Goal: Task Accomplishment & Management: Complete application form

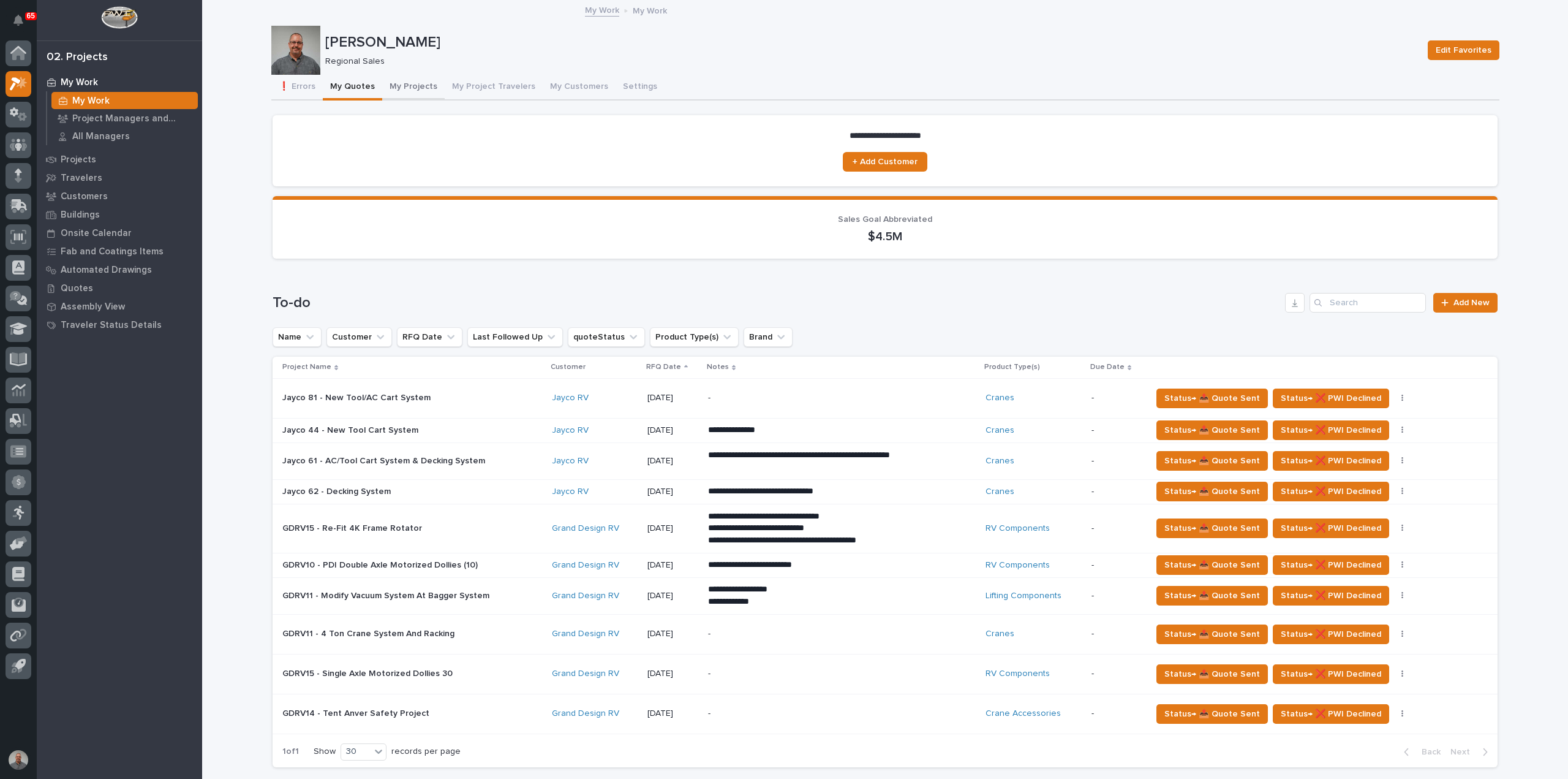
click at [403, 85] on button "My Projects" at bounding box center [413, 88] width 62 height 26
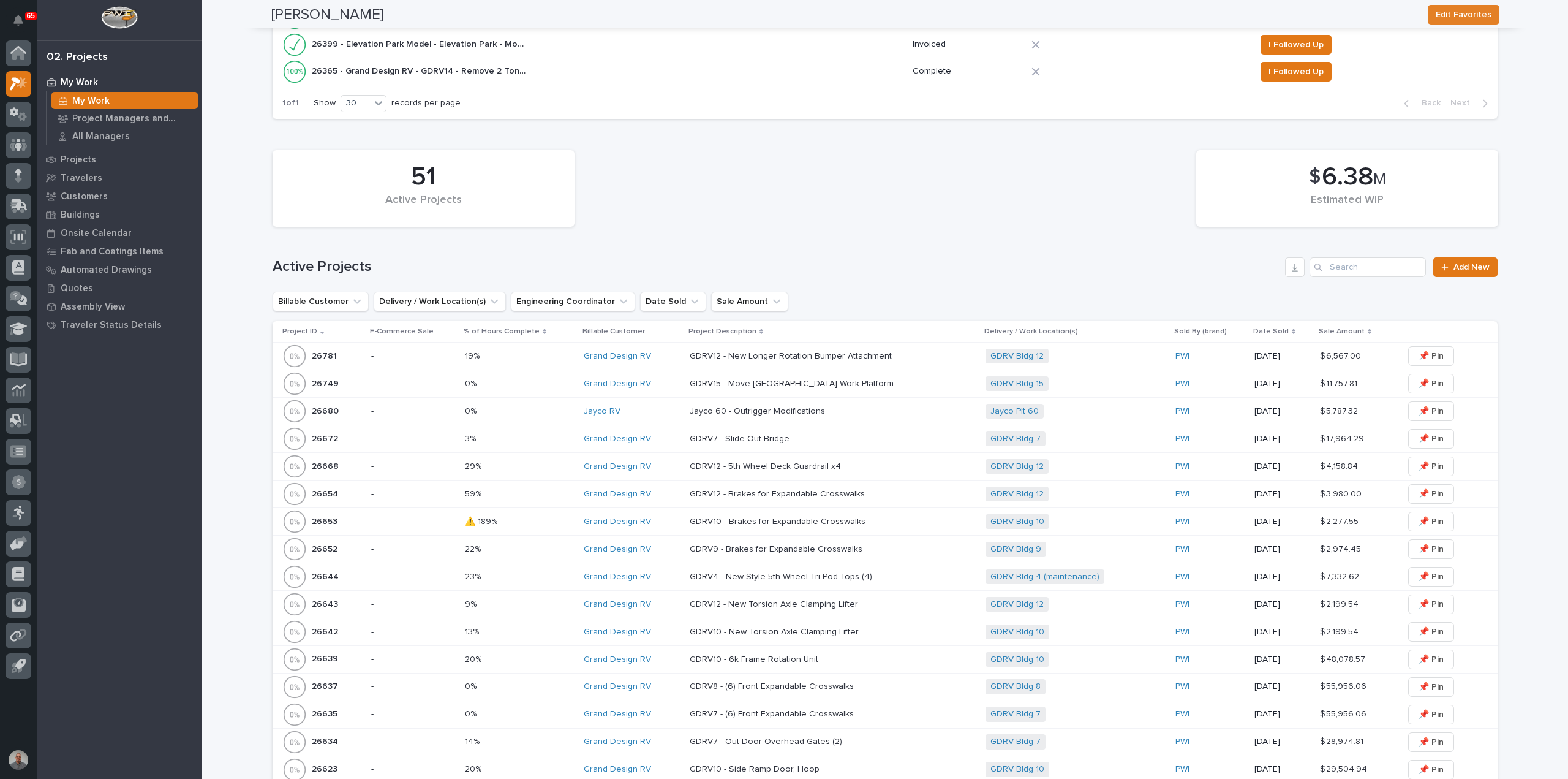
scroll to position [674, 0]
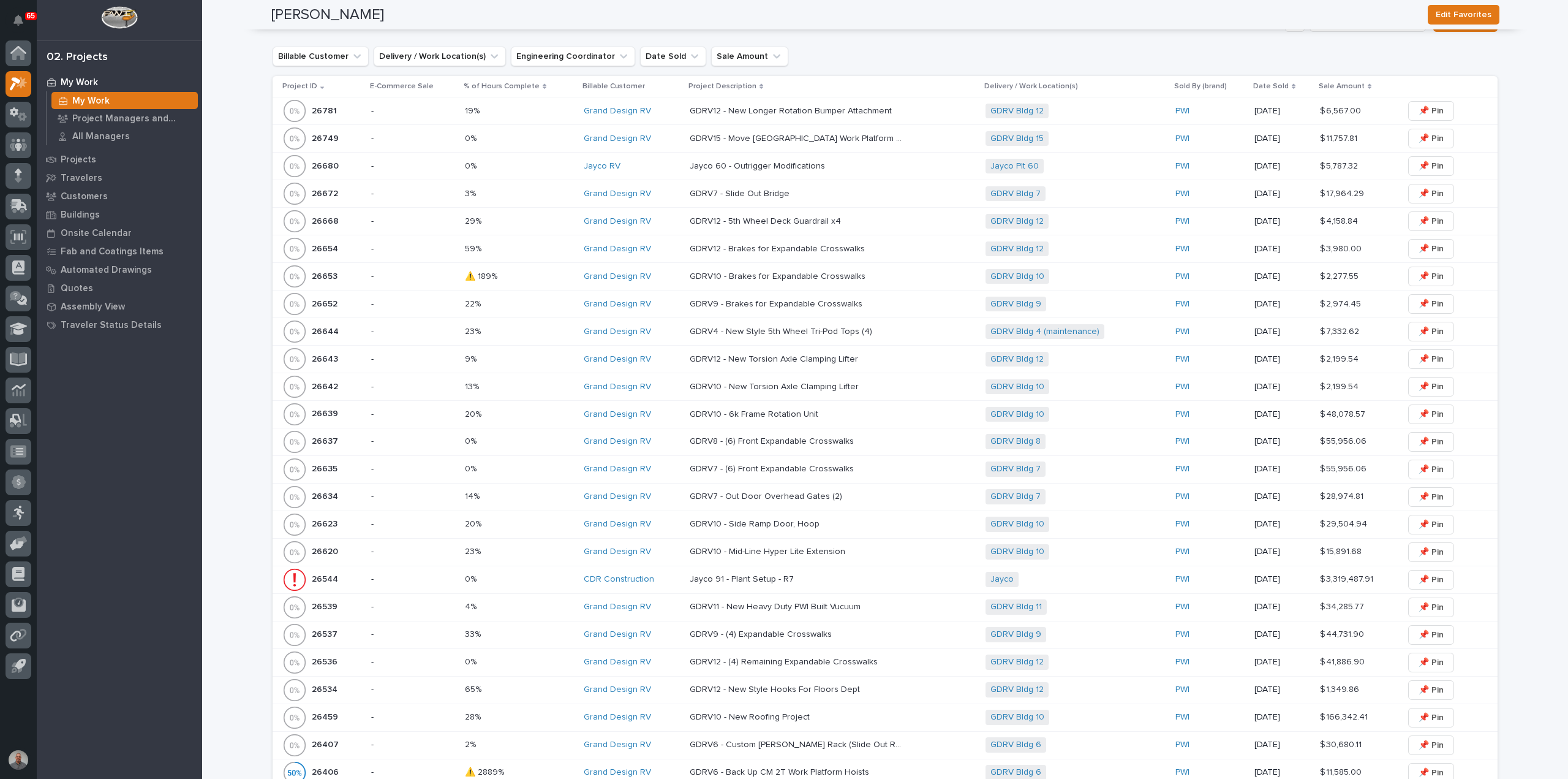
click at [407, 712] on p "-" at bounding box center [413, 717] width 84 height 11
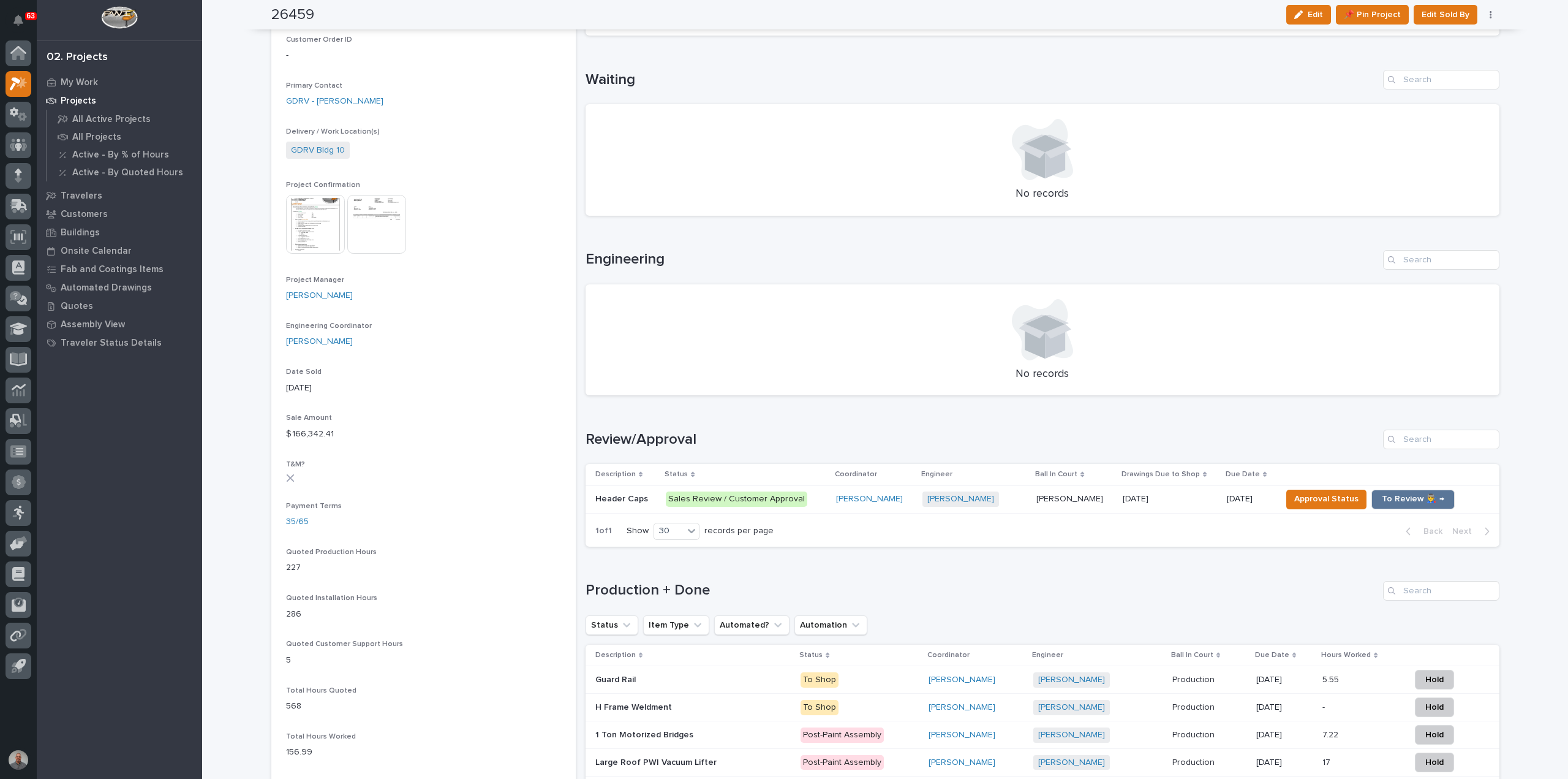
scroll to position [367, 0]
click at [1404, 495] on span "To Review 👨‍🏭 →" at bounding box center [1413, 497] width 62 height 15
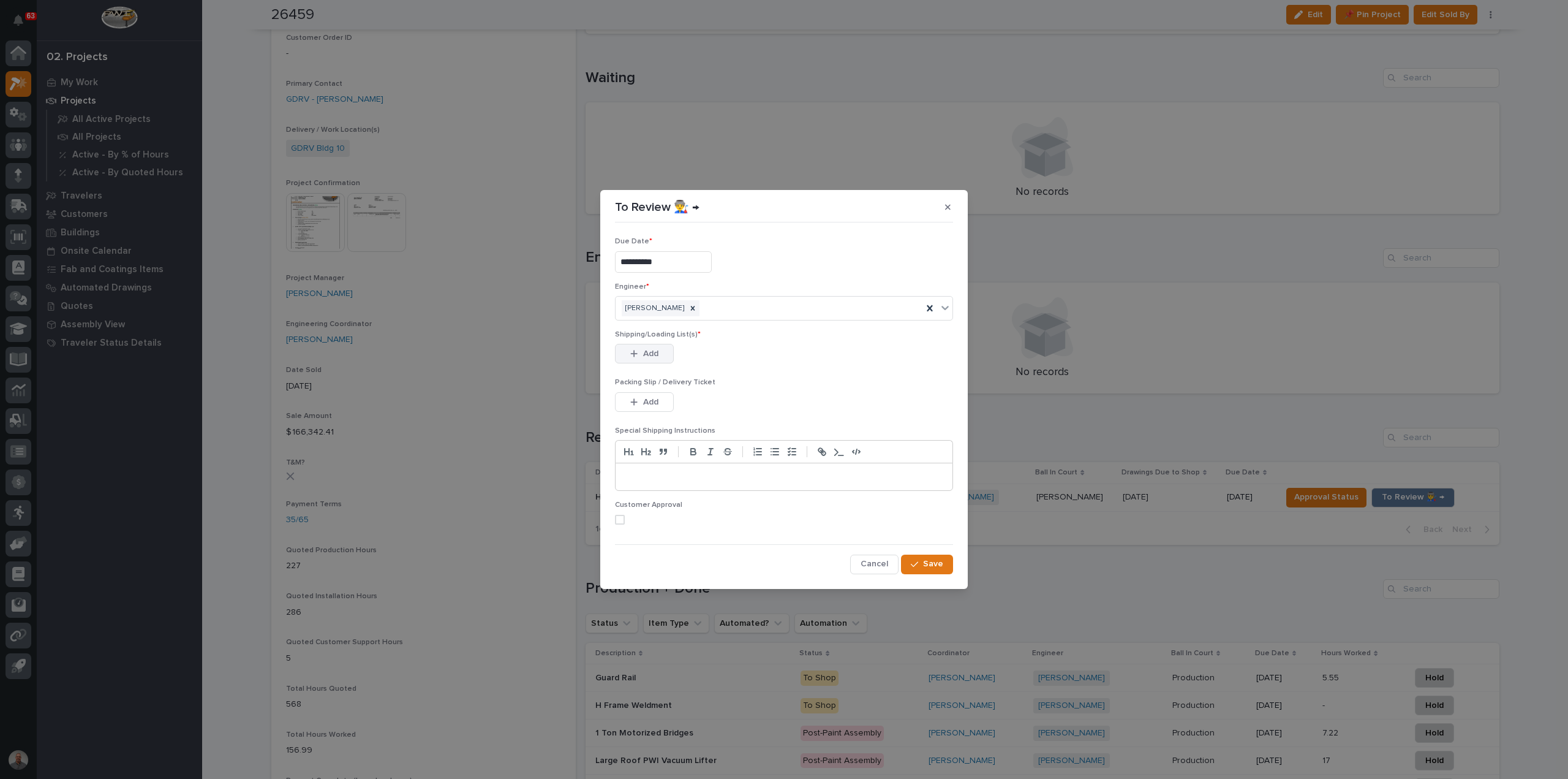
click at [646, 358] on span "Add" at bounding box center [650, 353] width 15 height 11
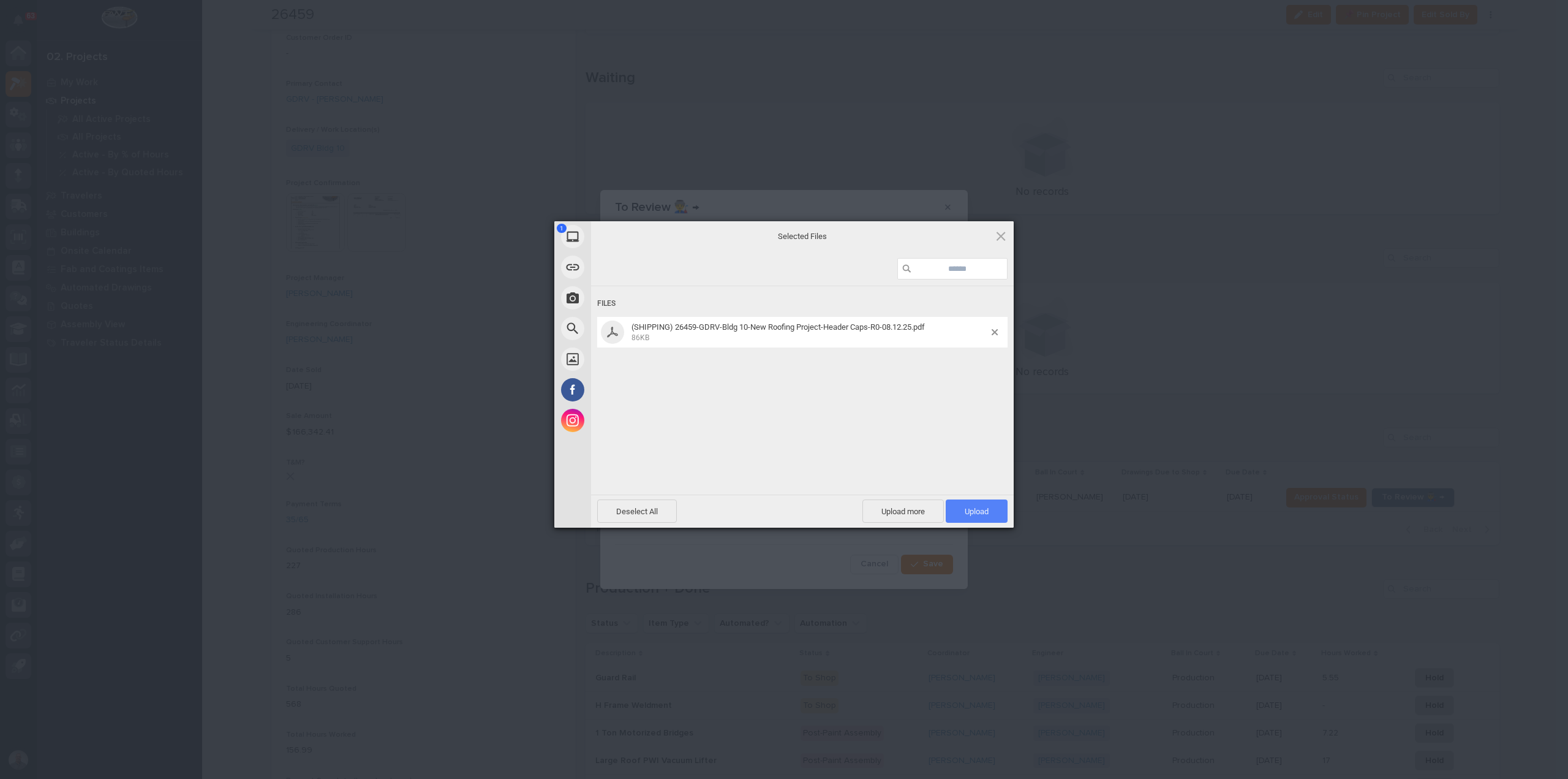
click at [975, 512] on span "Upload 1" at bounding box center [977, 512] width 24 height 9
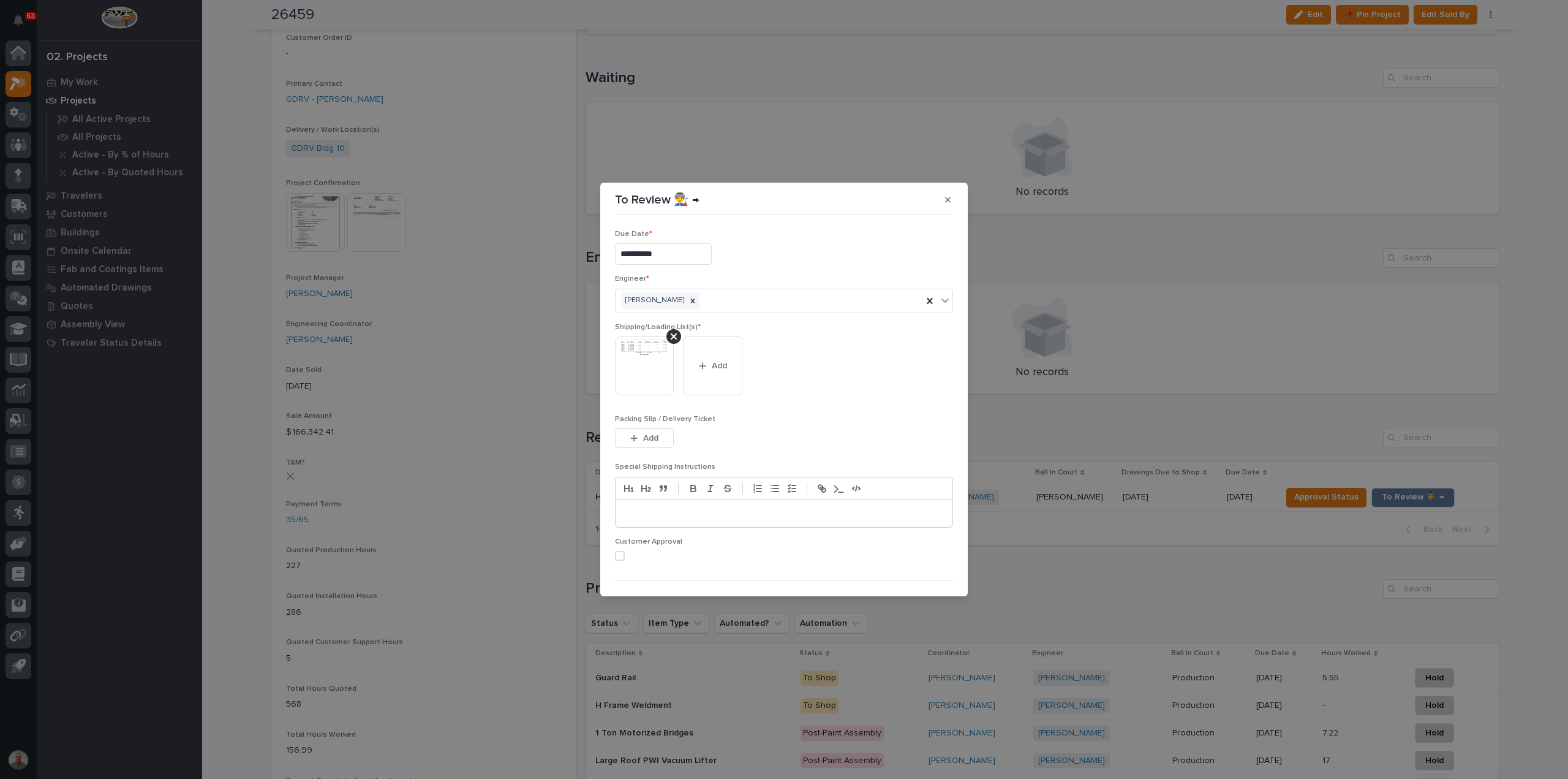
scroll to position [25, 0]
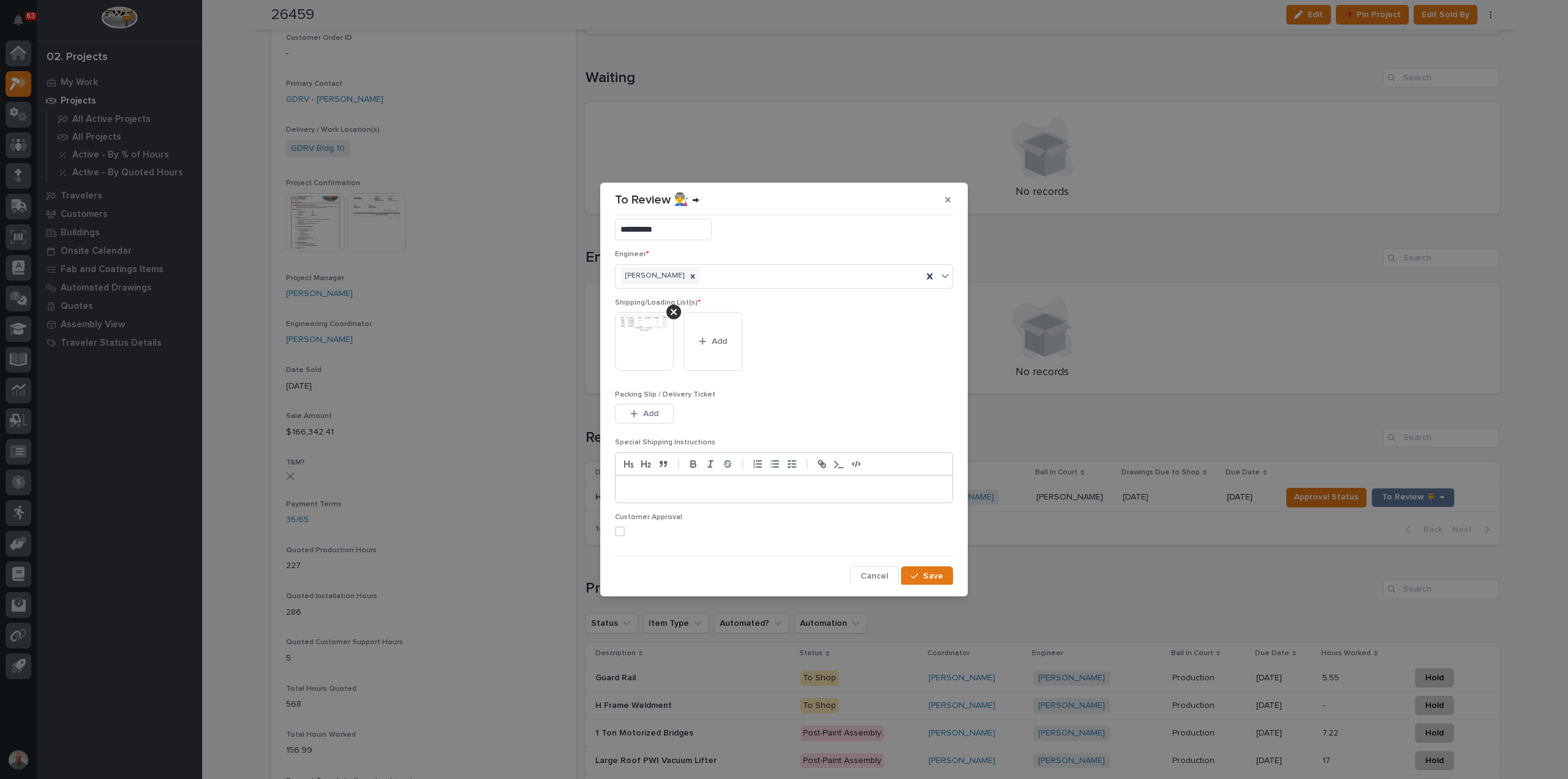
click at [615, 530] on span at bounding box center [620, 531] width 10 height 10
click at [911, 574] on icon "button" at bounding box center [915, 575] width 8 height 8
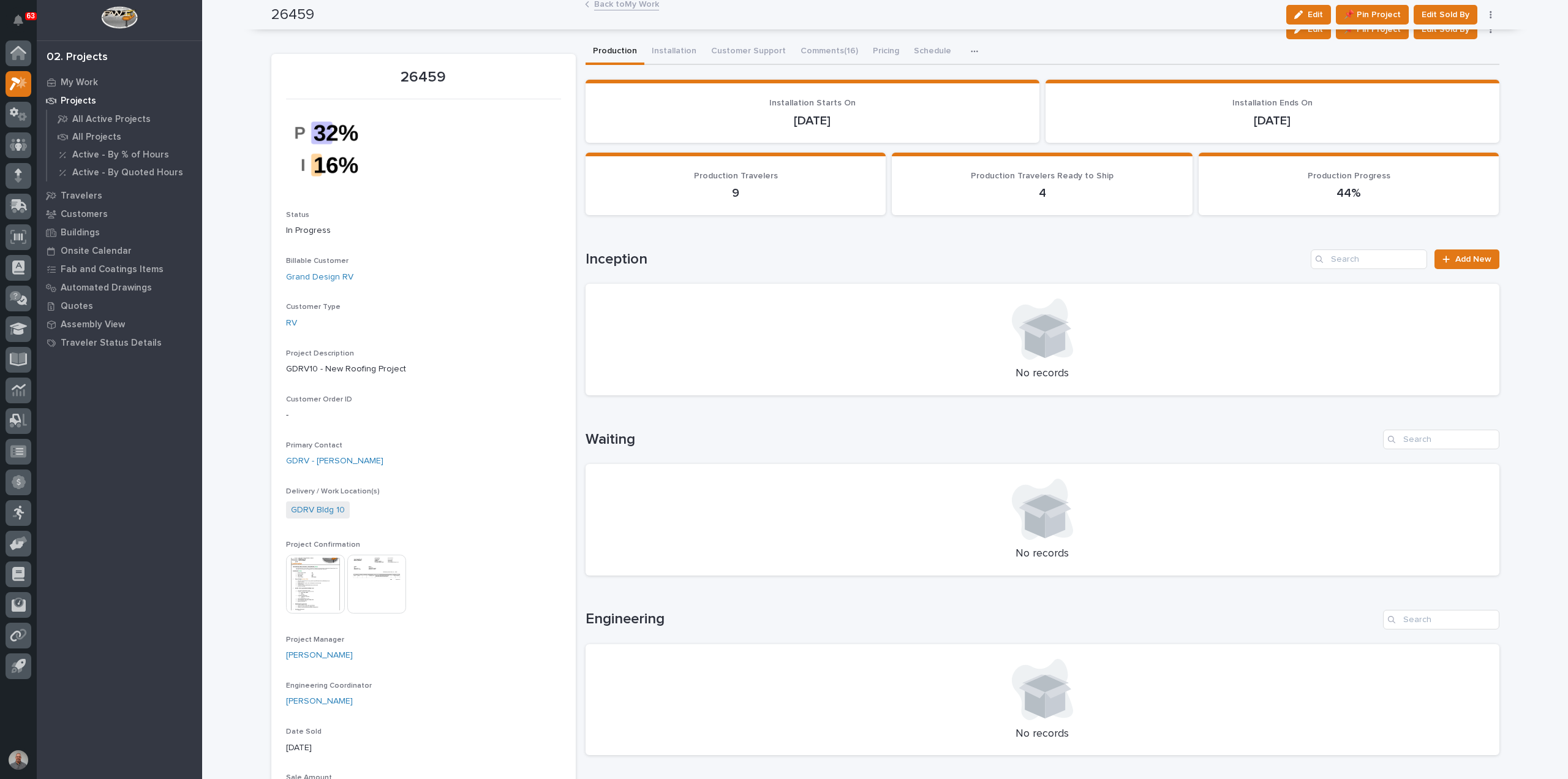
scroll to position [0, 0]
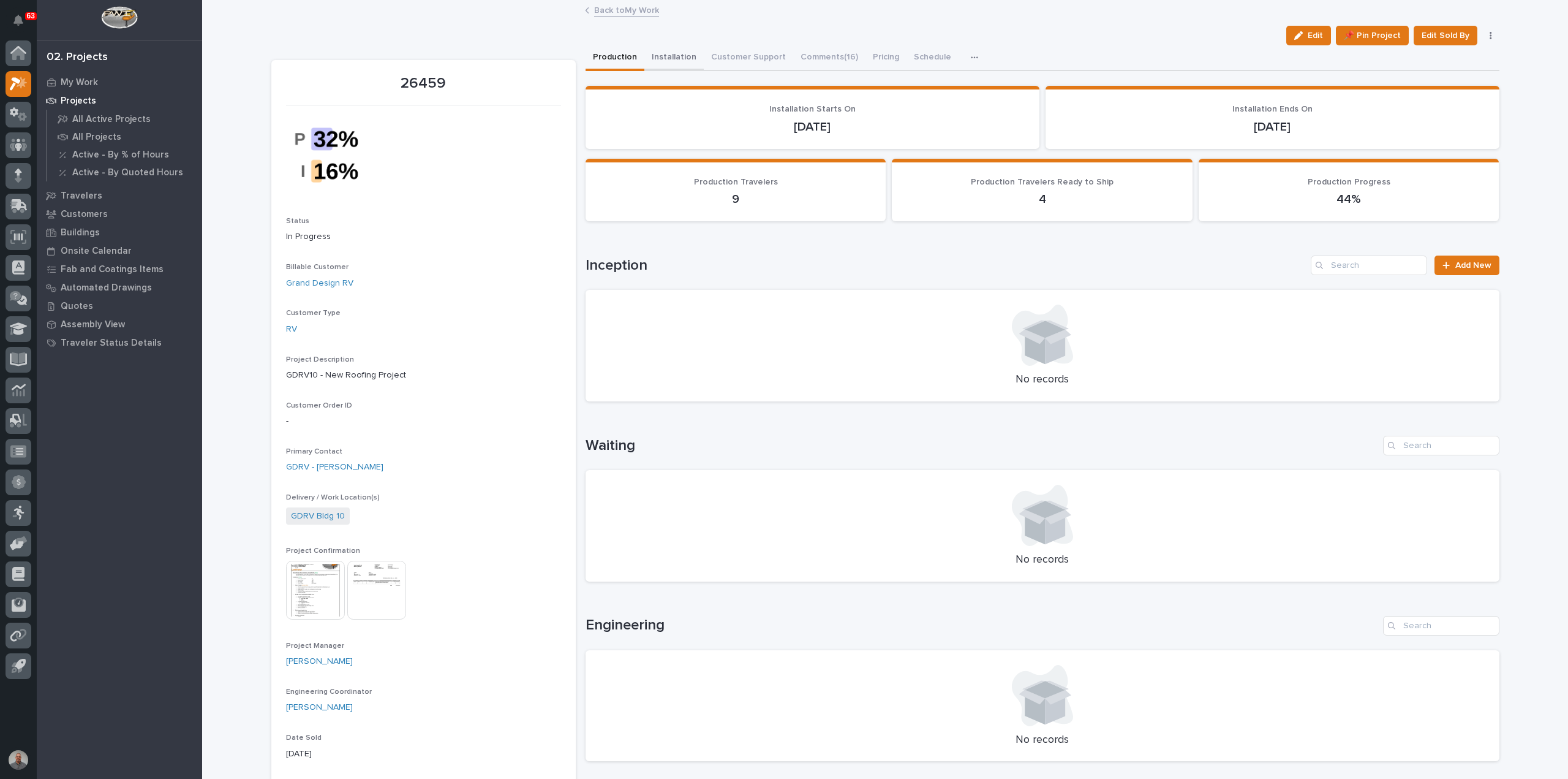
click at [663, 54] on button "Installation" at bounding box center [674, 58] width 59 height 26
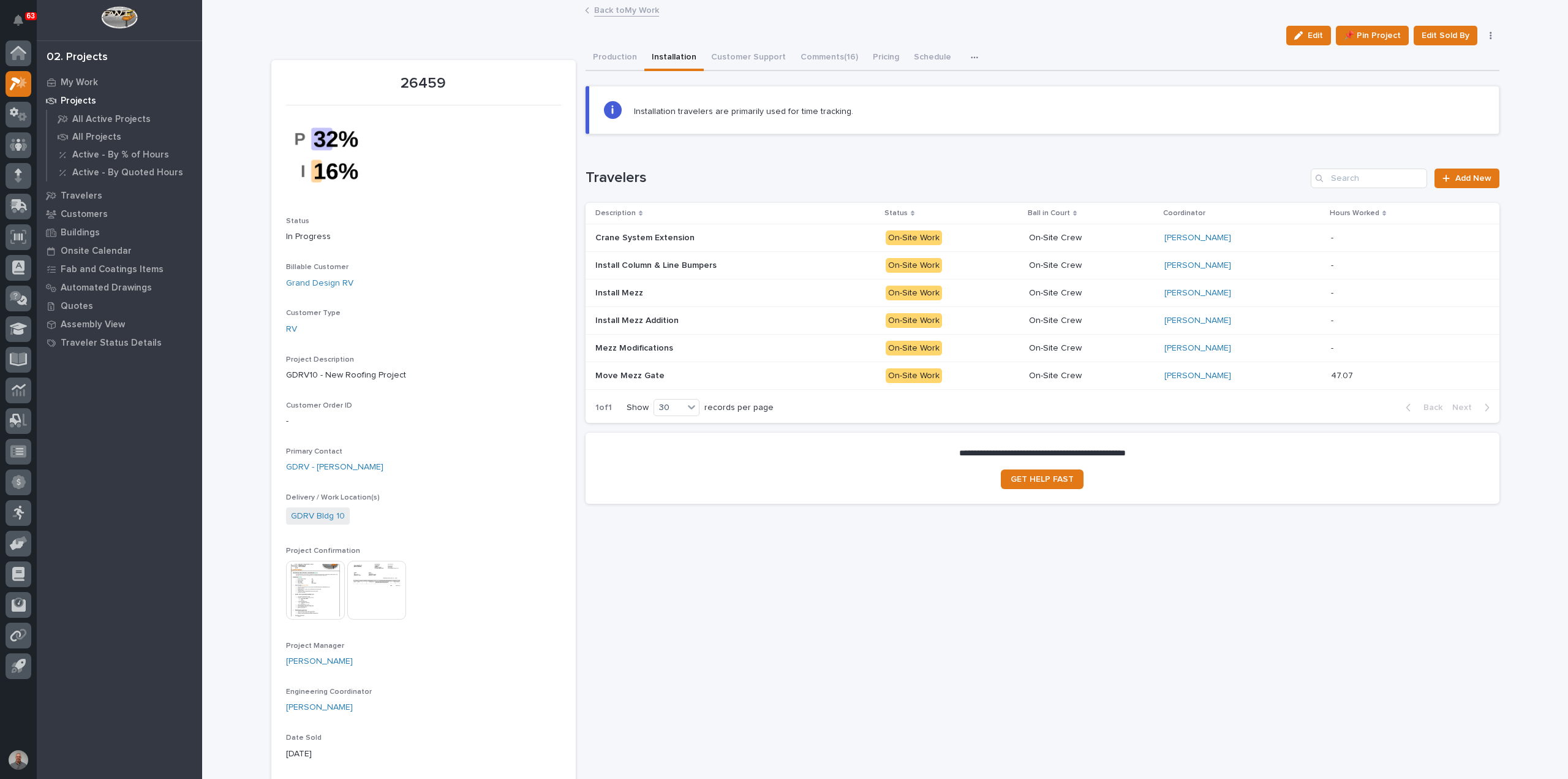
click at [828, 294] on div "Install Mezz Install Mezz" at bounding box center [736, 293] width 281 height 20
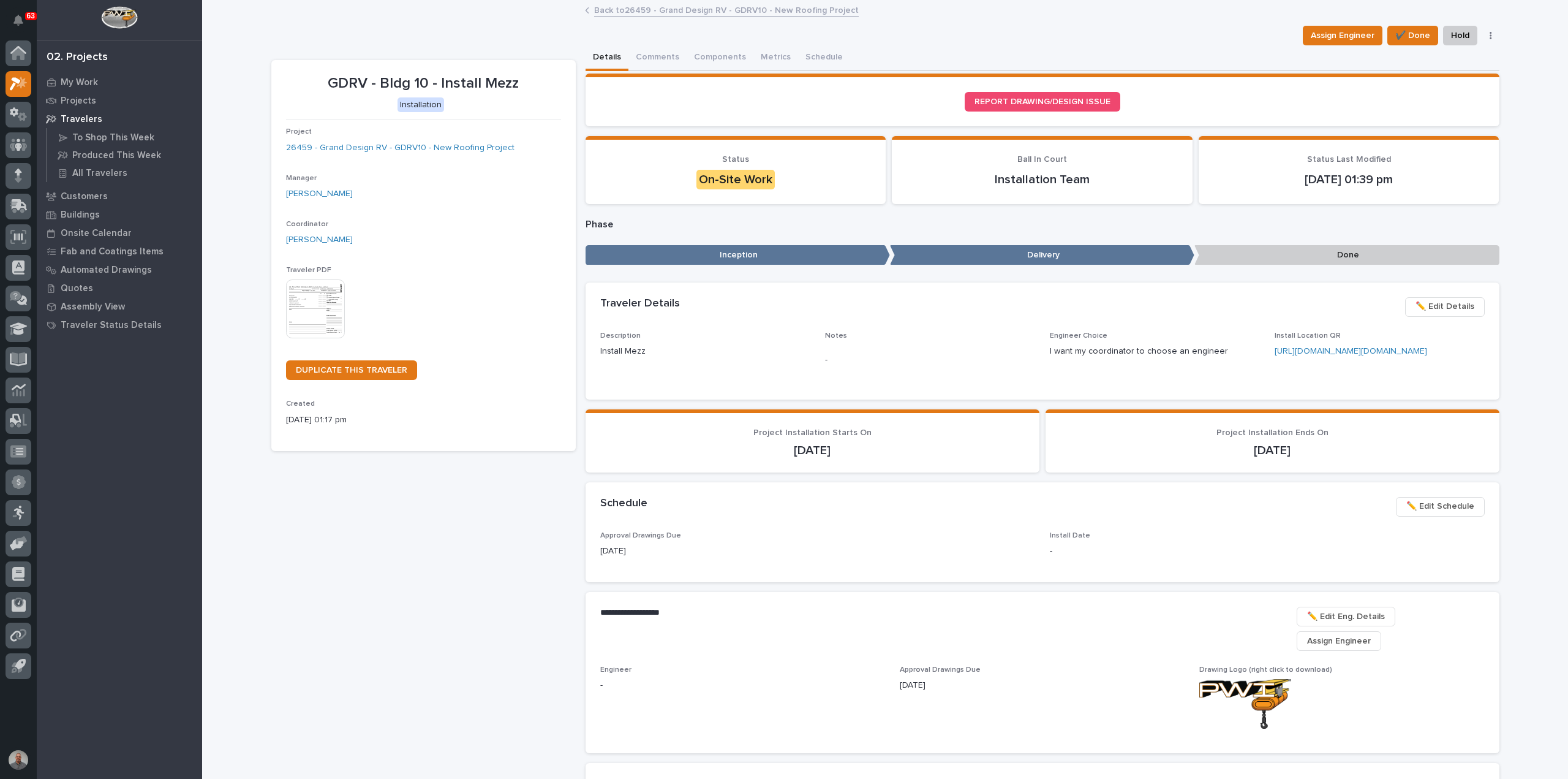
click at [304, 308] on img at bounding box center [315, 309] width 59 height 59
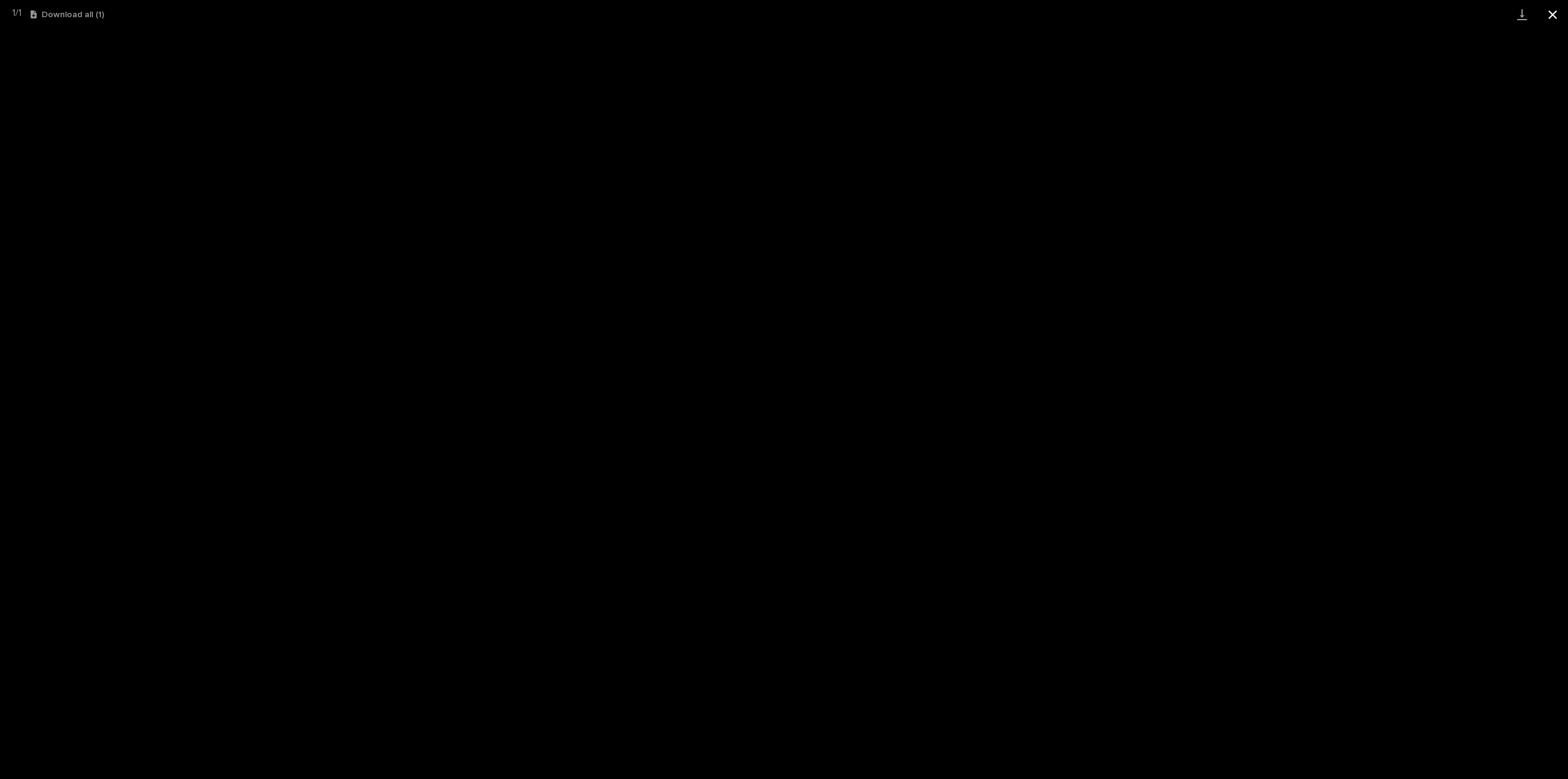
click at [1553, 16] on button "Close gallery" at bounding box center [1552, 14] width 31 height 29
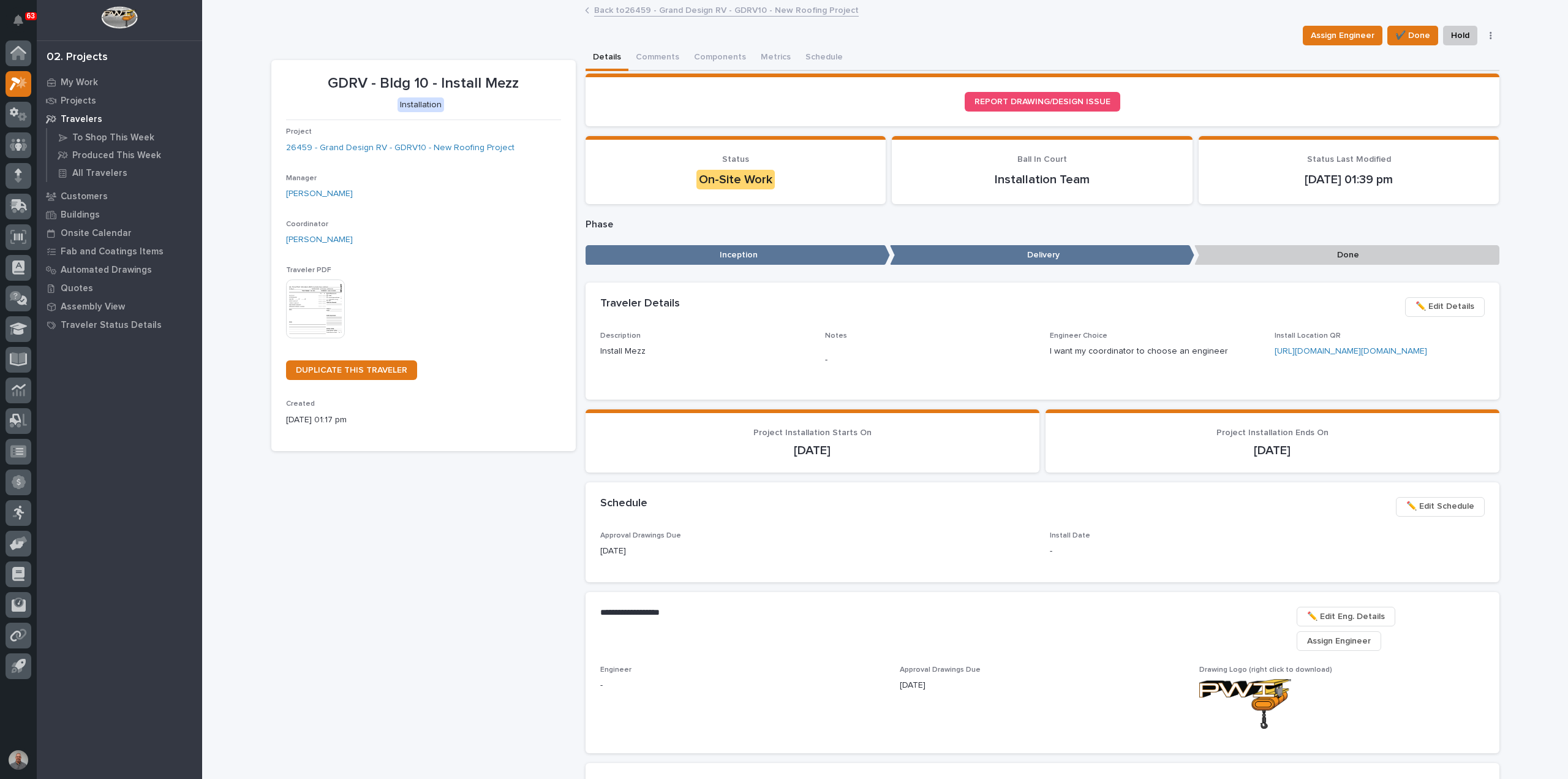
click at [690, 11] on link "Back to 26459 - Grand Design RV - GDRV10 - New Roofing Project" at bounding box center [726, 9] width 264 height 14
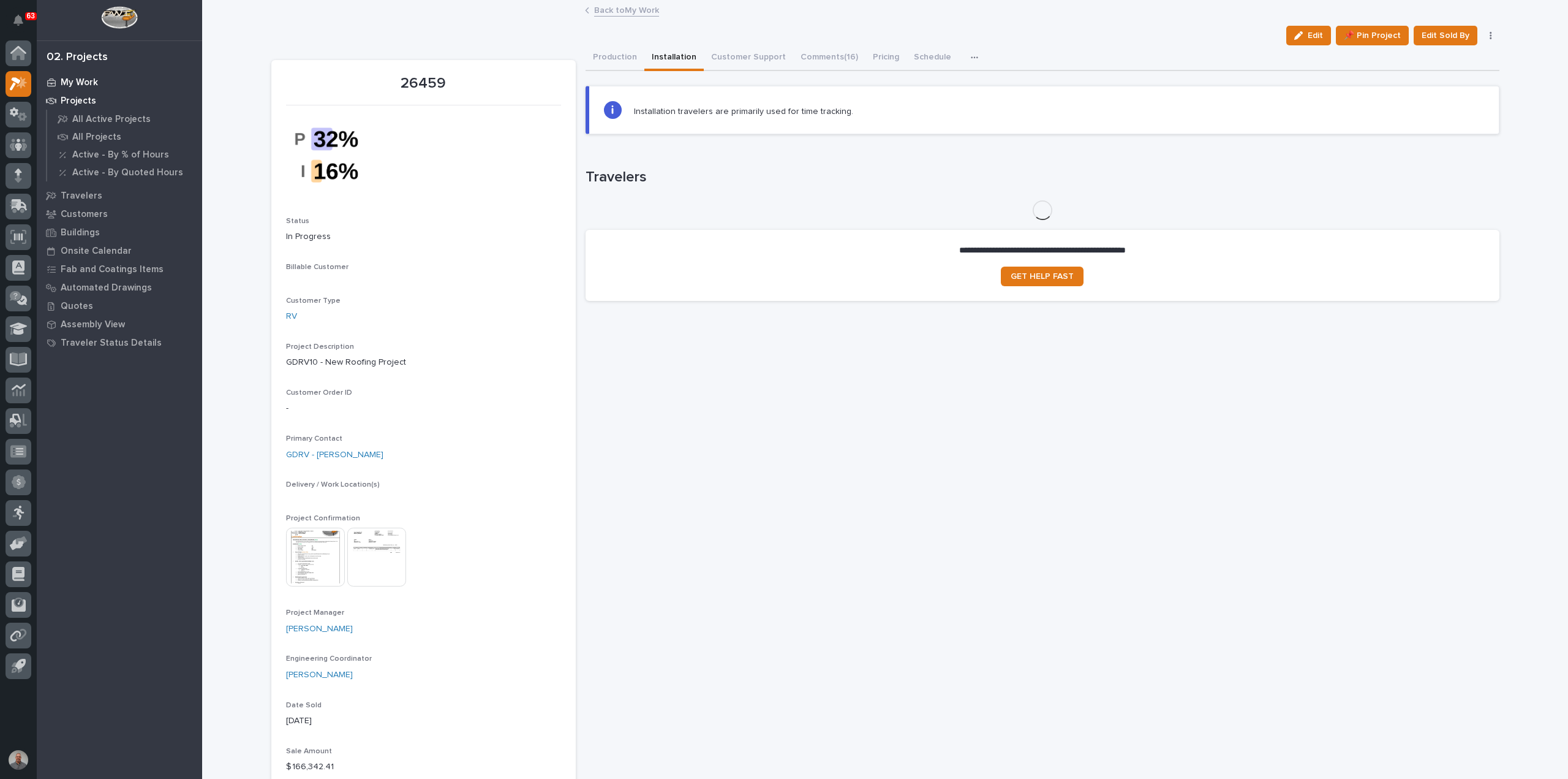
click at [86, 82] on p "My Work" at bounding box center [80, 83] width 38 height 11
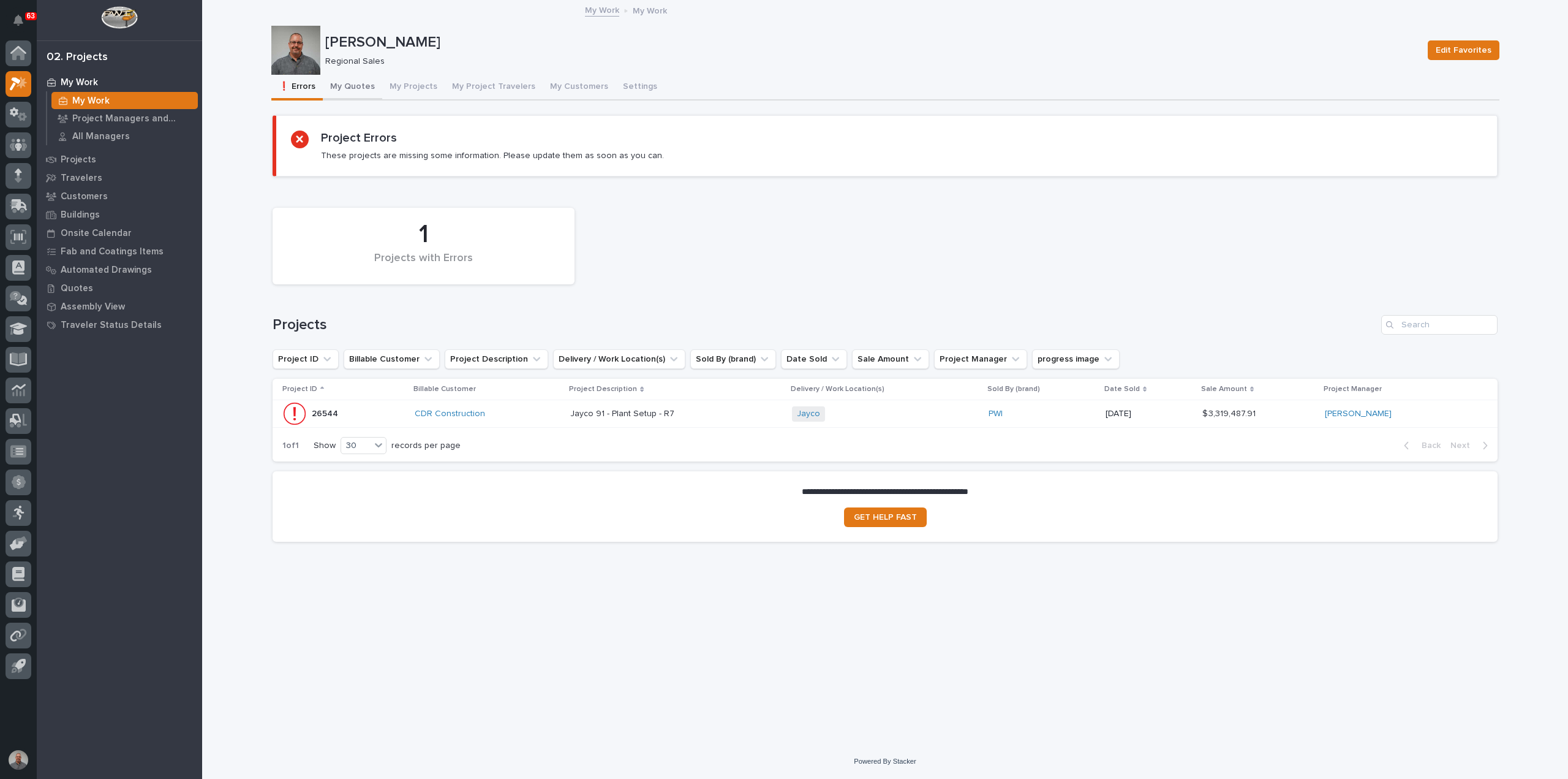
click at [356, 86] on button "My Quotes" at bounding box center [352, 88] width 59 height 26
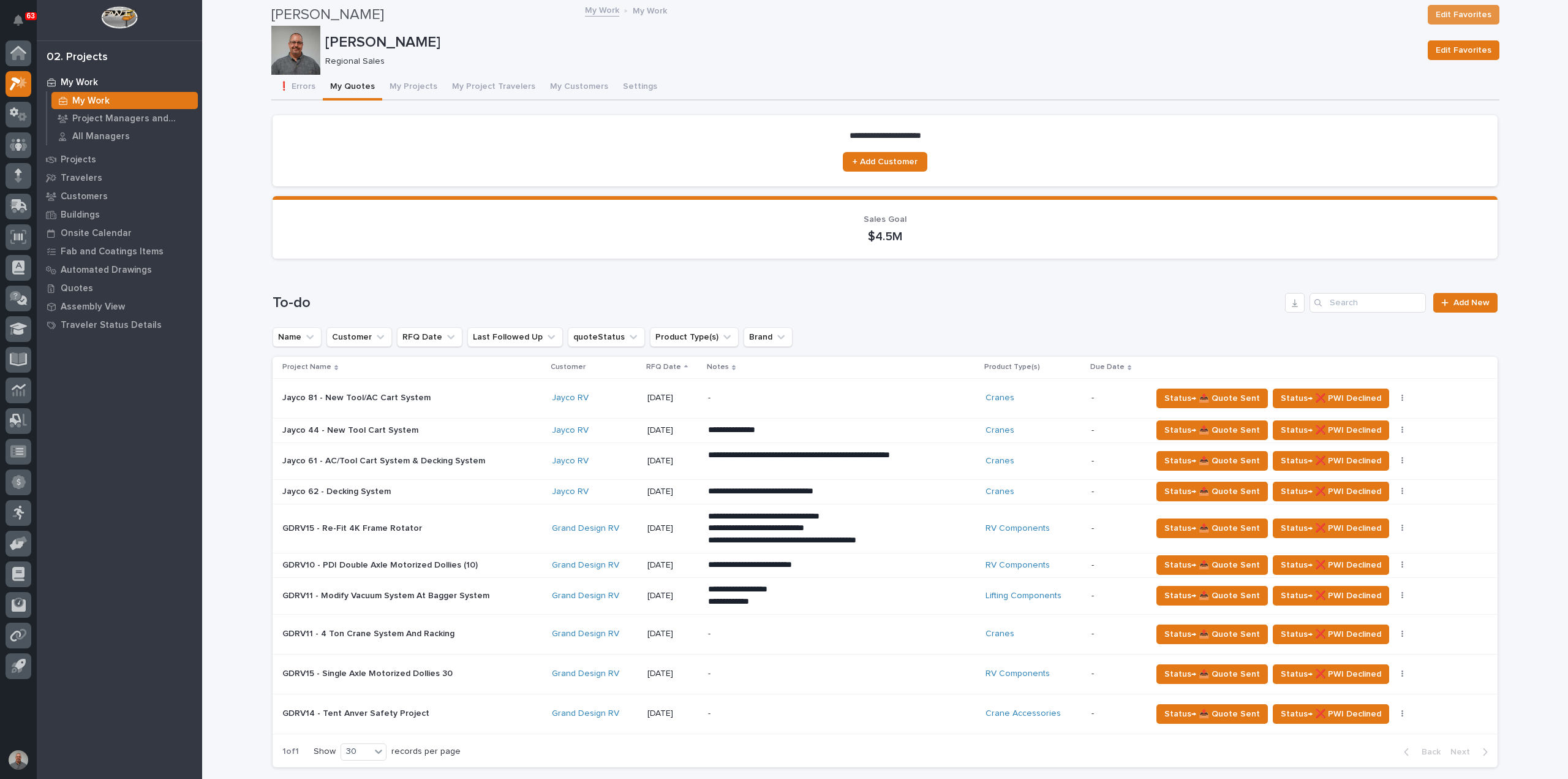
scroll to position [551, 0]
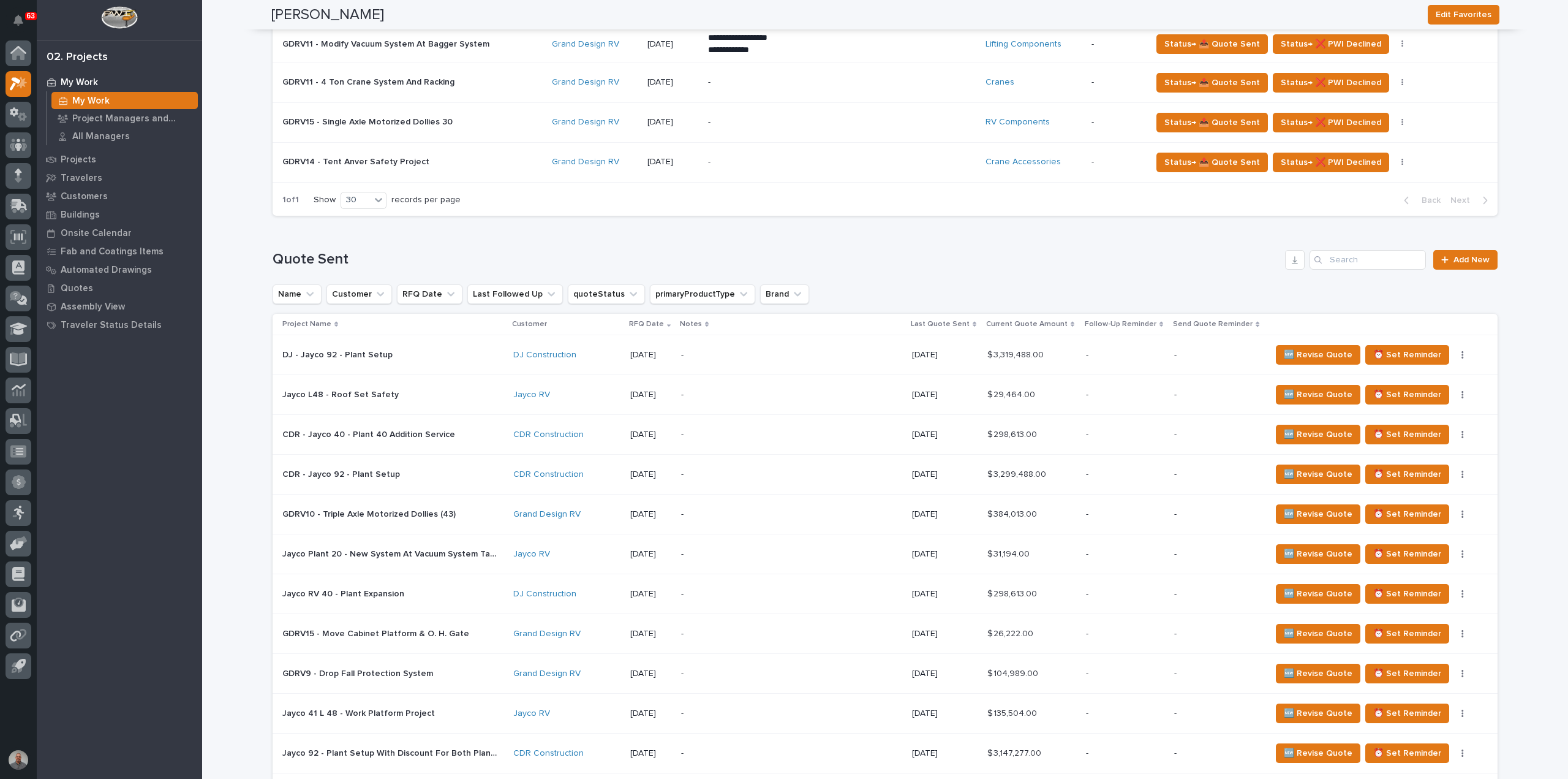
click at [469, 636] on p at bounding box center [389, 634] width 214 height 11
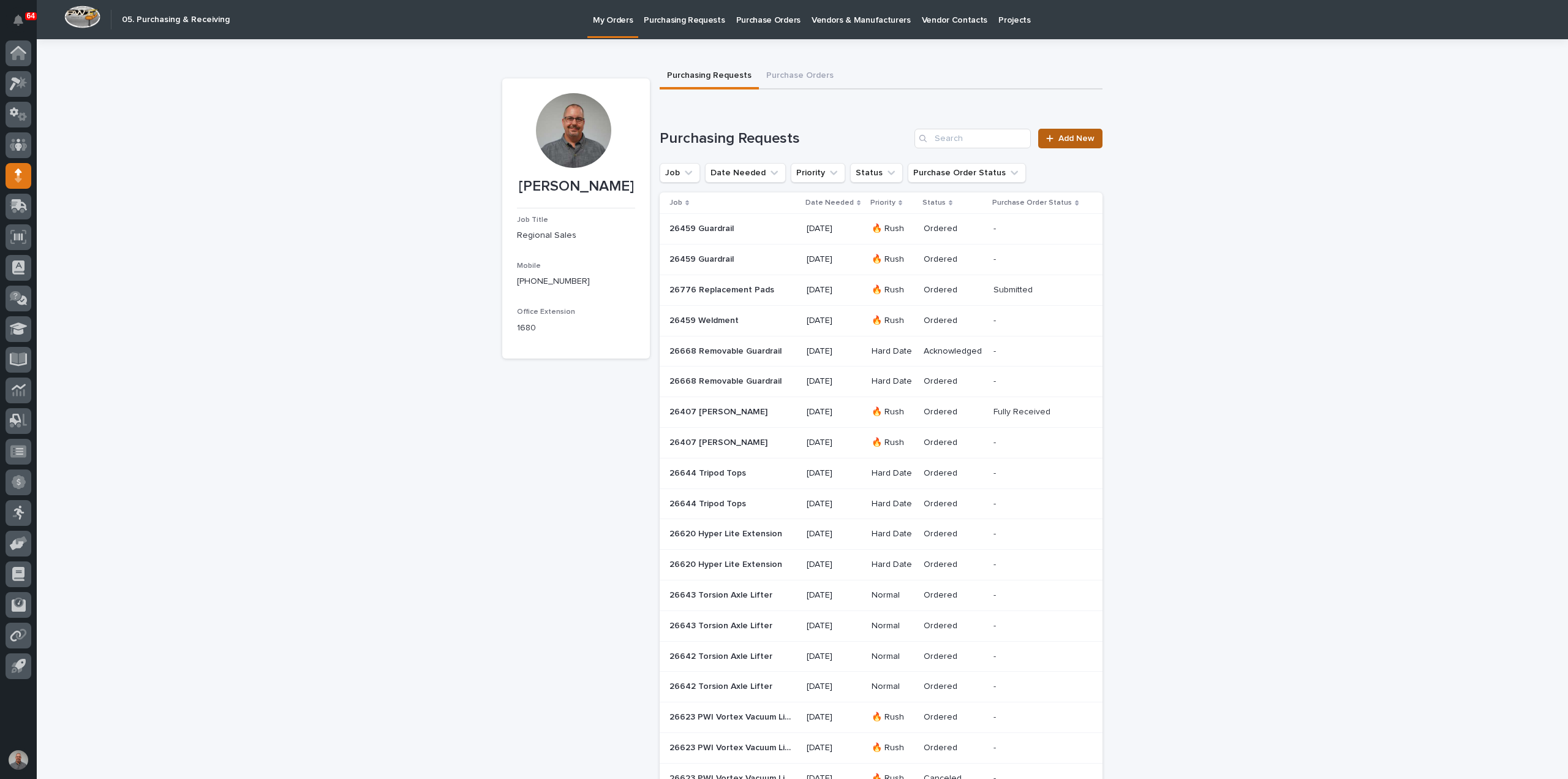
click at [1062, 136] on span "Add New" at bounding box center [1076, 138] width 36 height 8
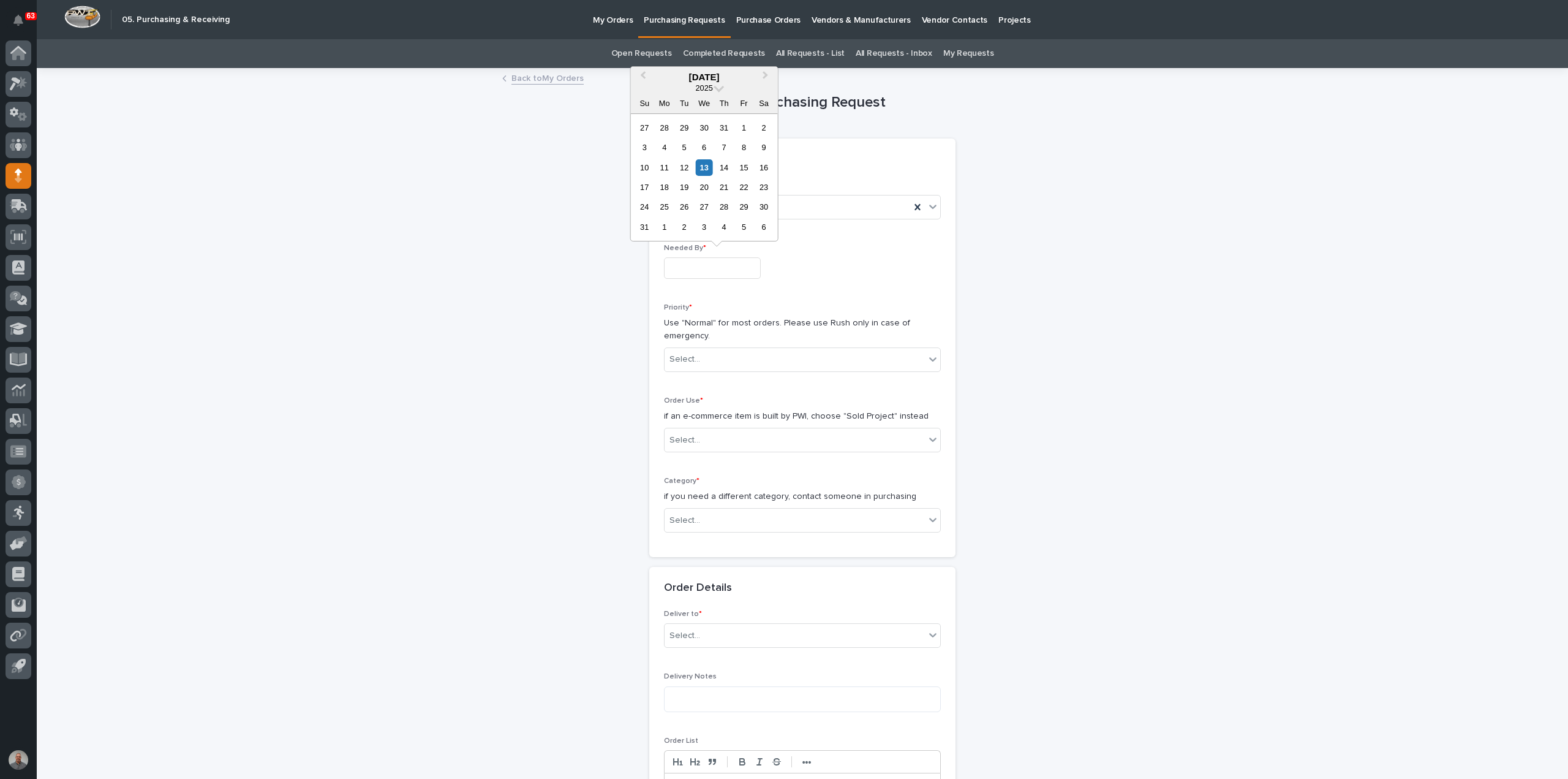
click at [713, 270] on input "text" at bounding box center [712, 268] width 97 height 22
click at [724, 165] on div "14" at bounding box center [724, 168] width 17 height 17
click at [726, 267] on input "**********" at bounding box center [712, 268] width 97 height 22
click at [704, 167] on div "13" at bounding box center [704, 168] width 17 height 17
type input "**********"
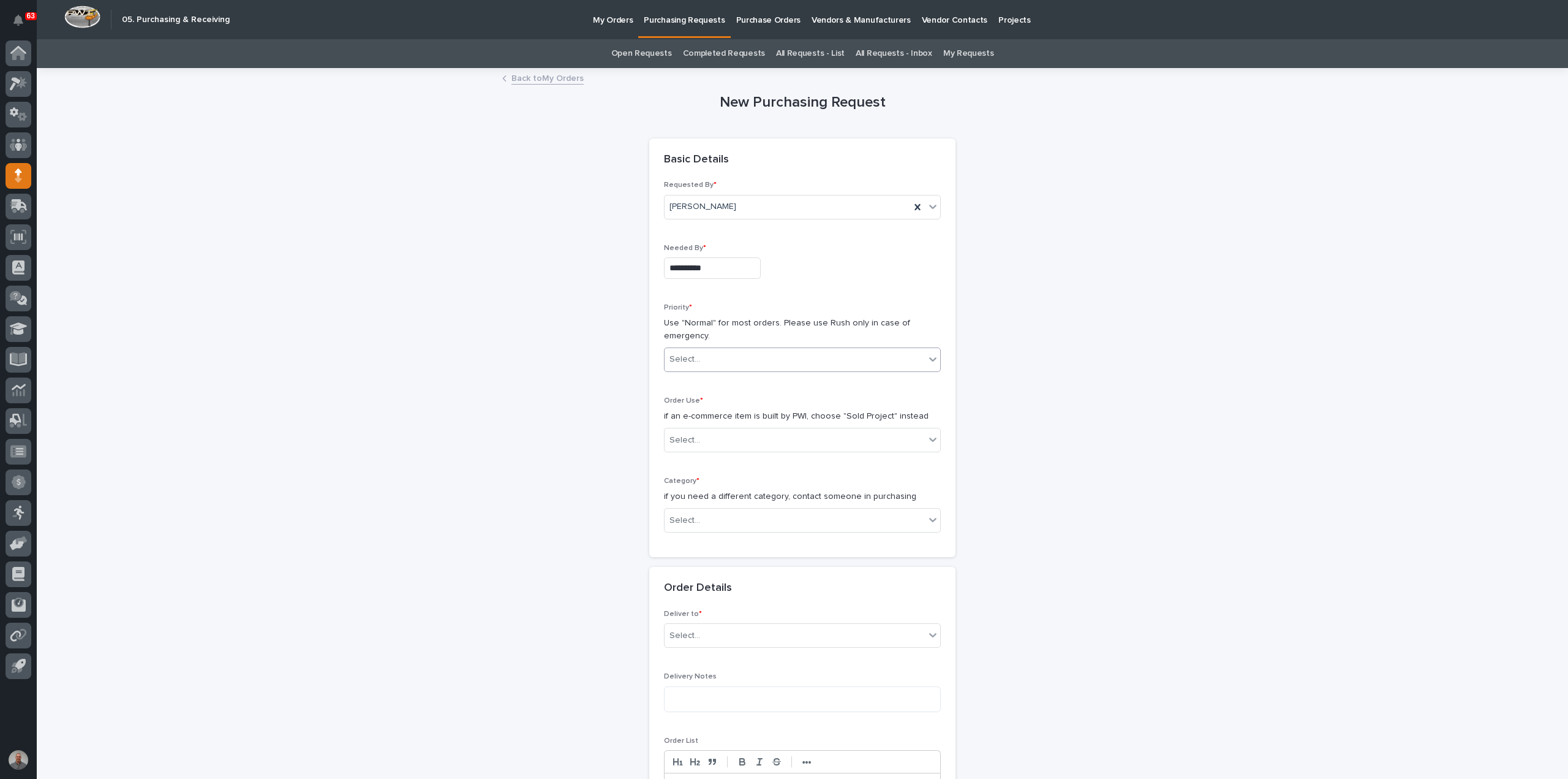
click at [773, 358] on div "Select..." at bounding box center [795, 359] width 261 height 20
click at [768, 373] on div "🔥 Rush" at bounding box center [797, 381] width 276 height 22
click at [764, 446] on div "Select..." at bounding box center [795, 440] width 261 height 20
click at [766, 463] on div "Sold Project" at bounding box center [797, 461] width 276 height 22
click at [747, 525] on div "Select..." at bounding box center [795, 520] width 261 height 20
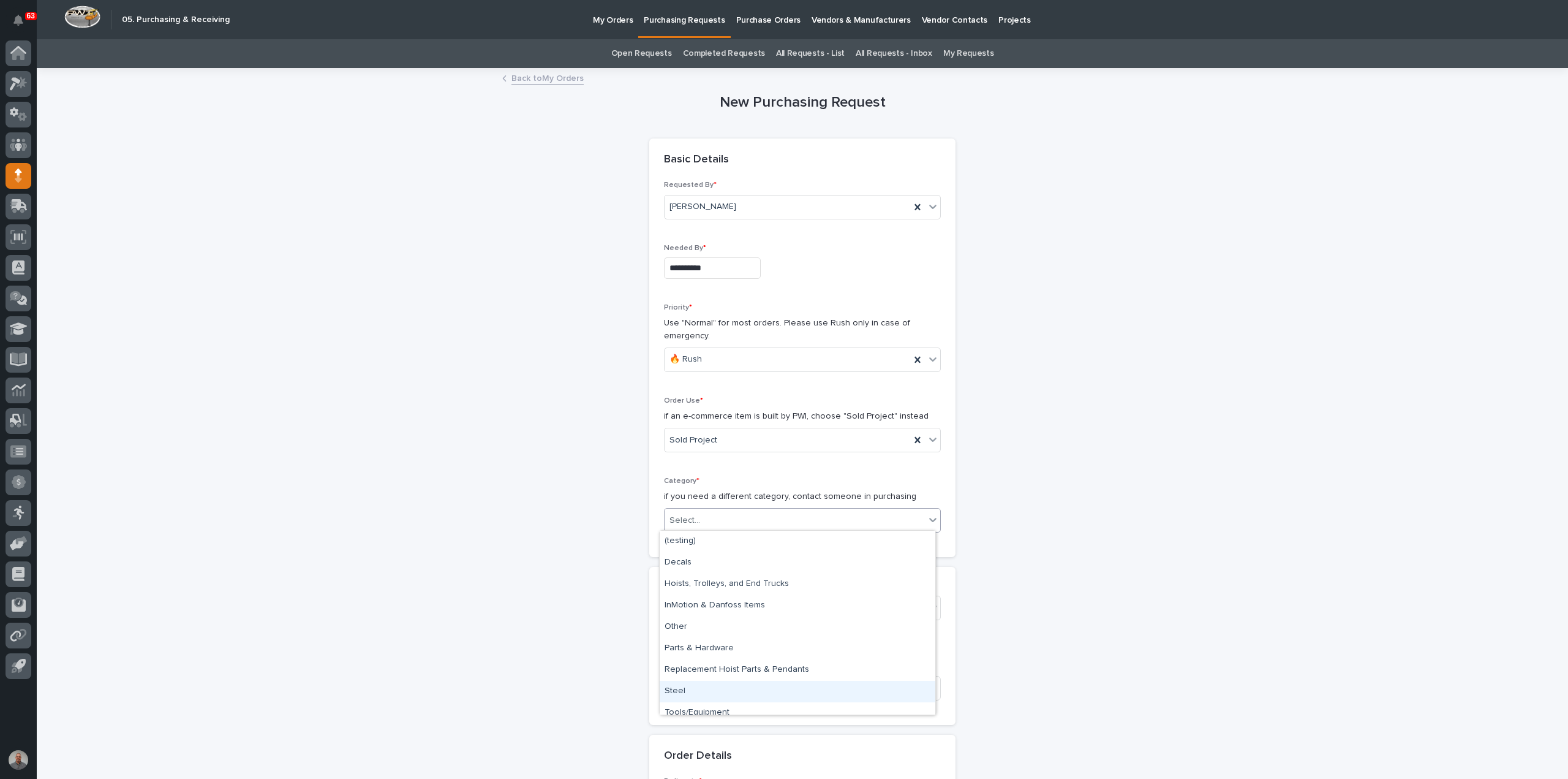
click at [710, 686] on div "Steel" at bounding box center [797, 691] width 276 height 22
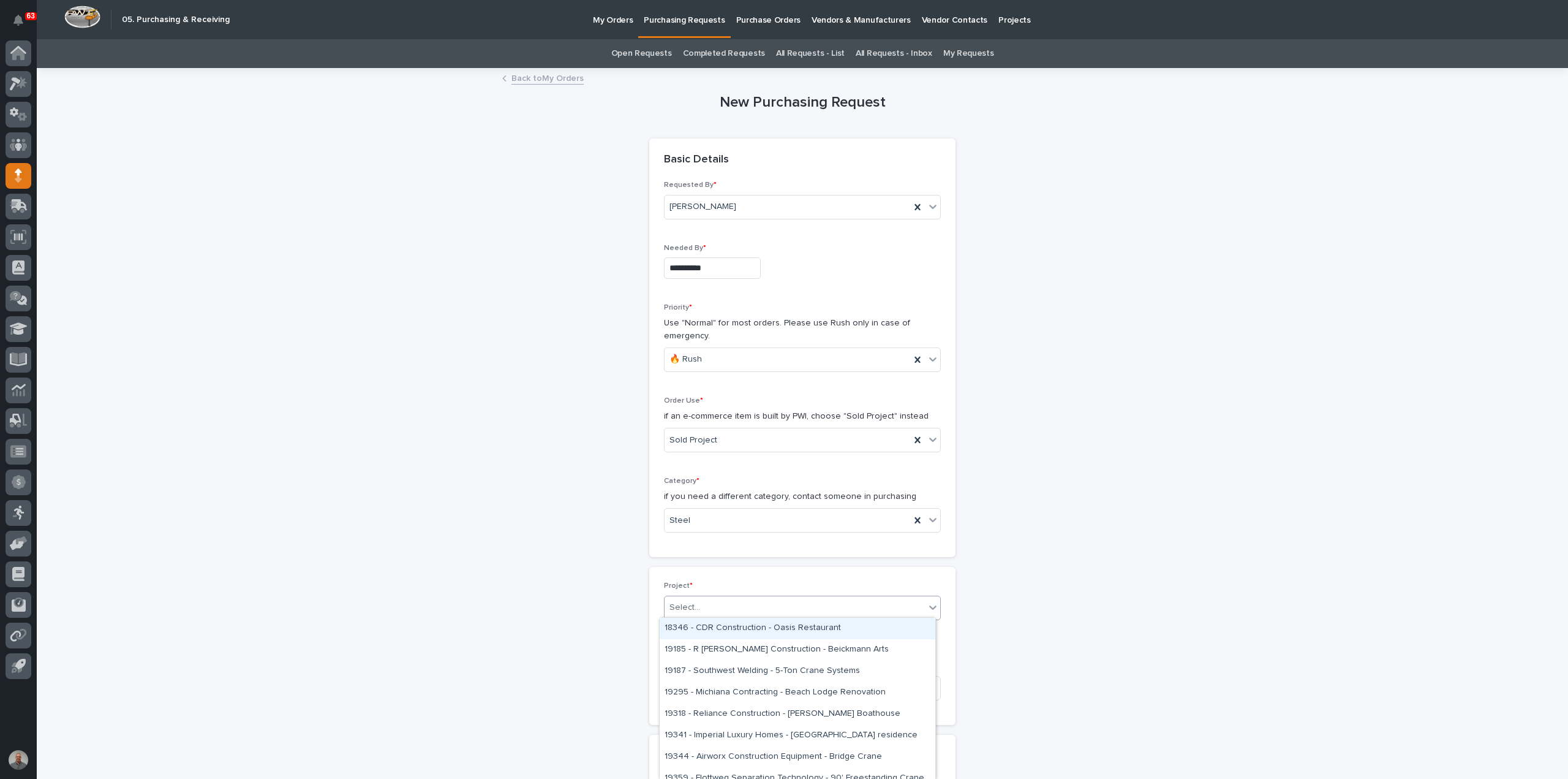
click at [743, 600] on div "Select..." at bounding box center [795, 607] width 261 height 20
type input "*****"
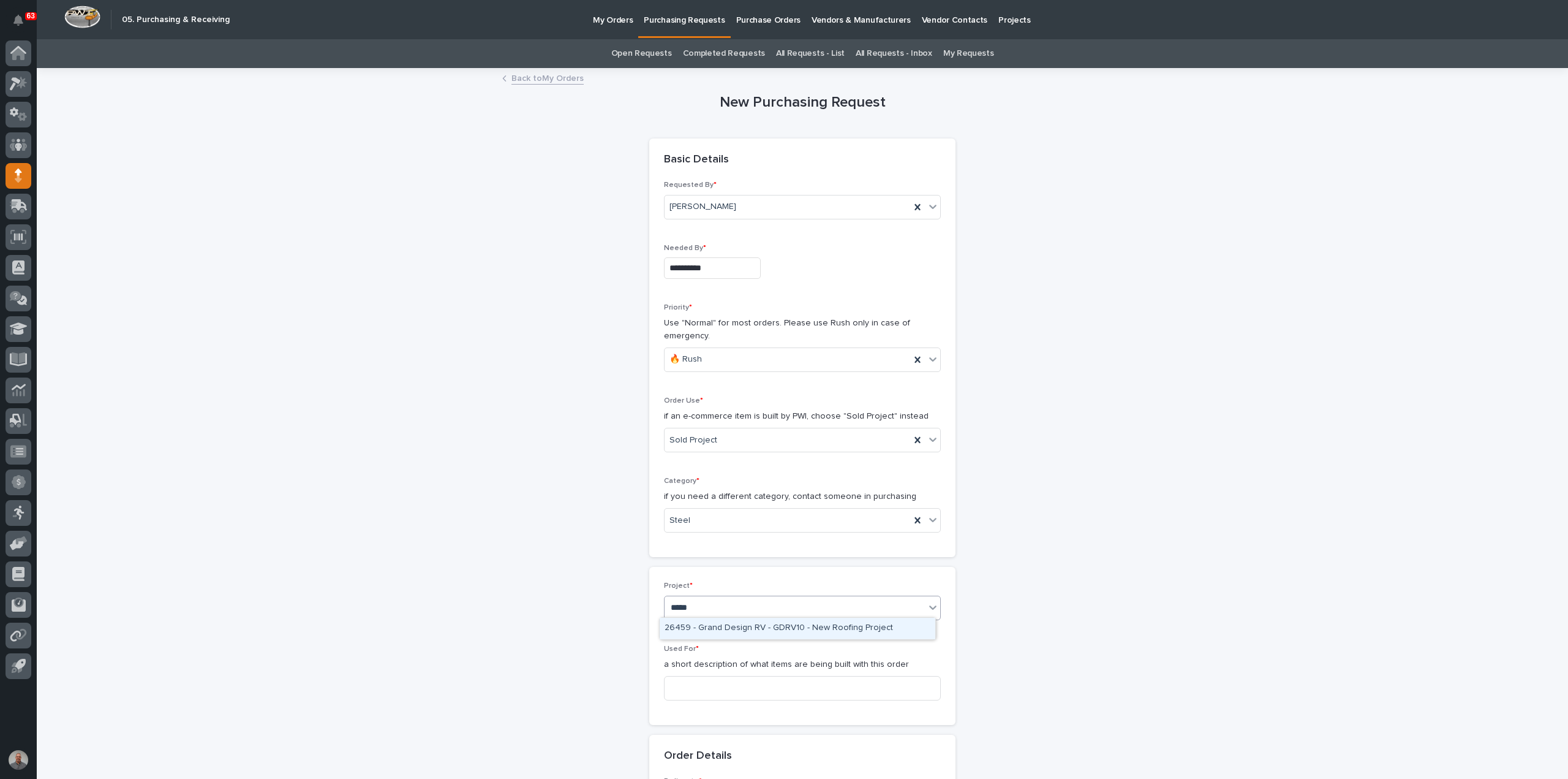
click at [796, 628] on div "26459 - Grand Design RV - GDRV10 - New Roofing Project" at bounding box center [797, 628] width 276 height 22
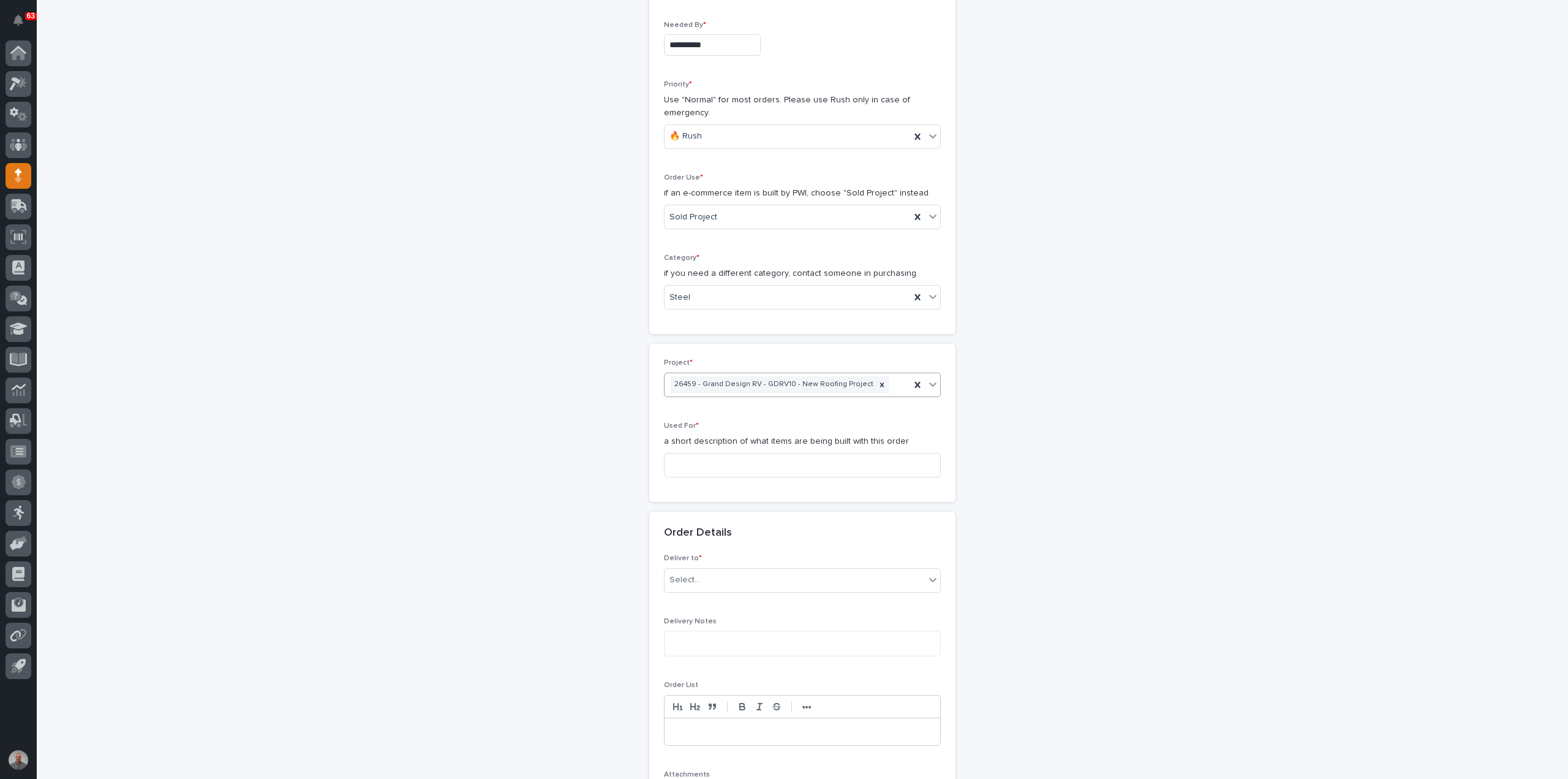
scroll to position [245, 0]
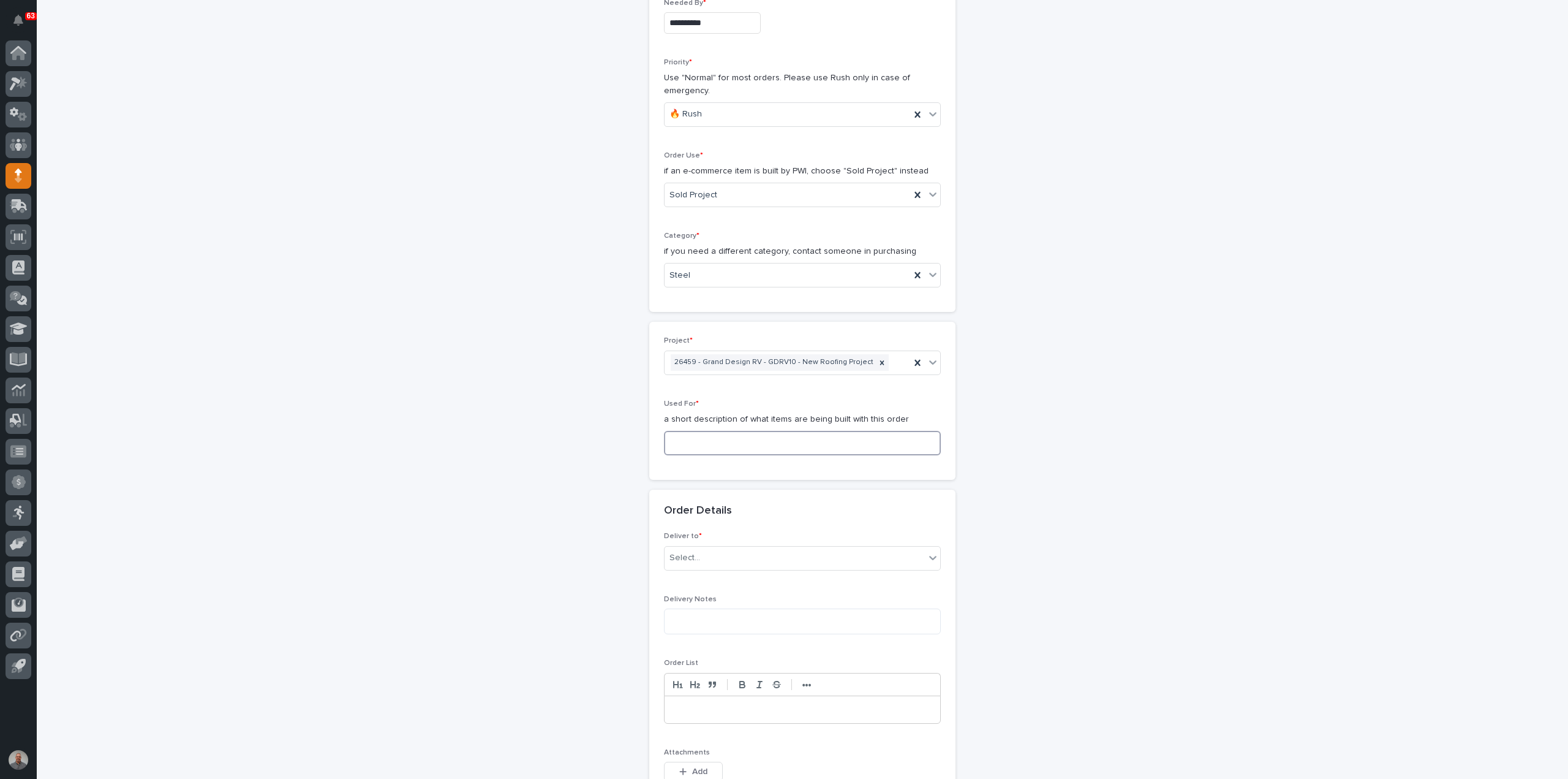
click at [706, 433] on input at bounding box center [802, 442] width 277 height 25
click at [692, 438] on input "Headrer Caps" at bounding box center [802, 442] width 277 height 25
type input "Header Caps"
click at [719, 560] on div "Select..." at bounding box center [795, 557] width 261 height 20
click at [719, 578] on div "PWI" at bounding box center [797, 578] width 276 height 22
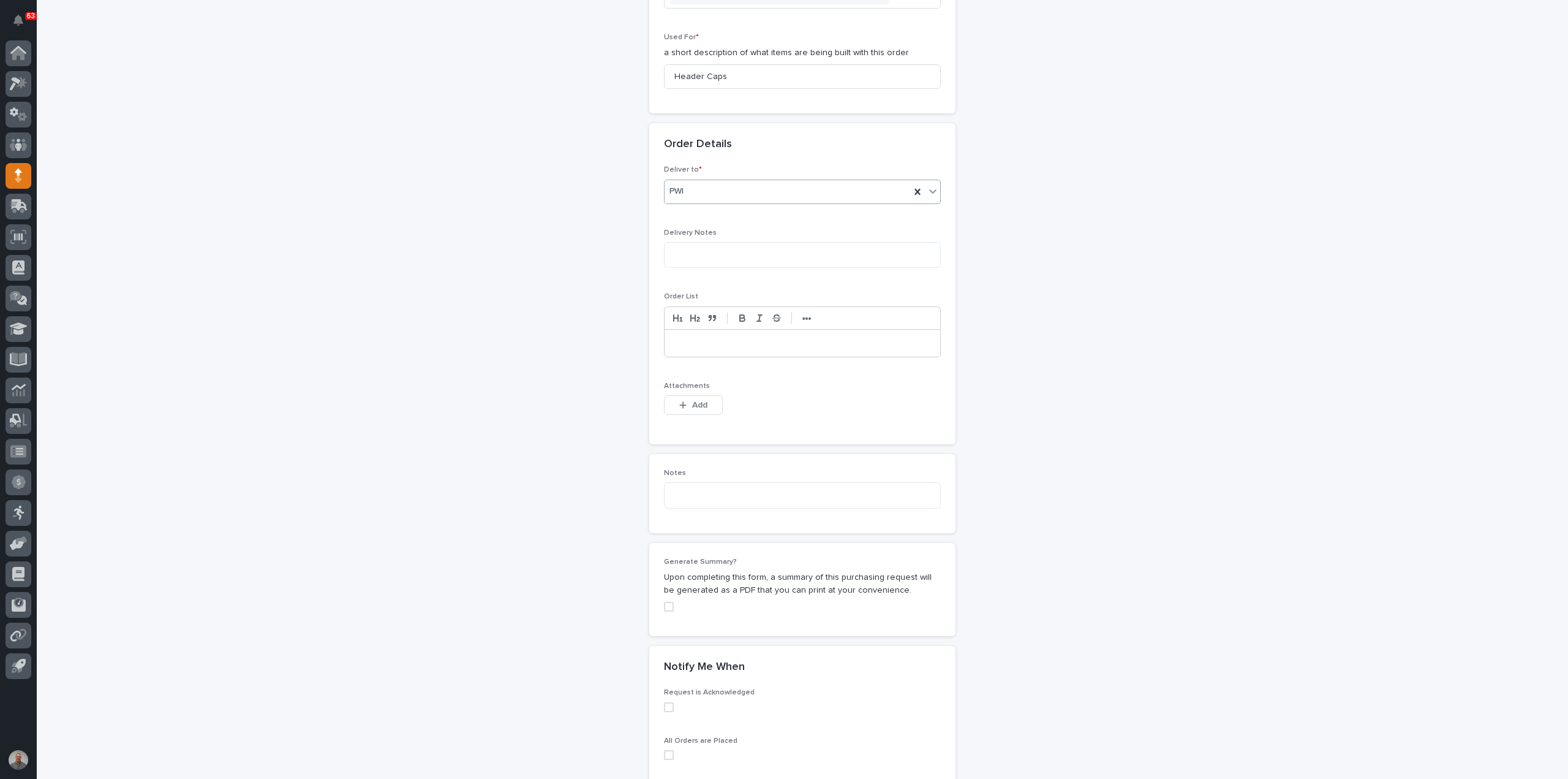
scroll to position [613, 0]
click at [694, 400] on span "Add" at bounding box center [700, 403] width 15 height 8
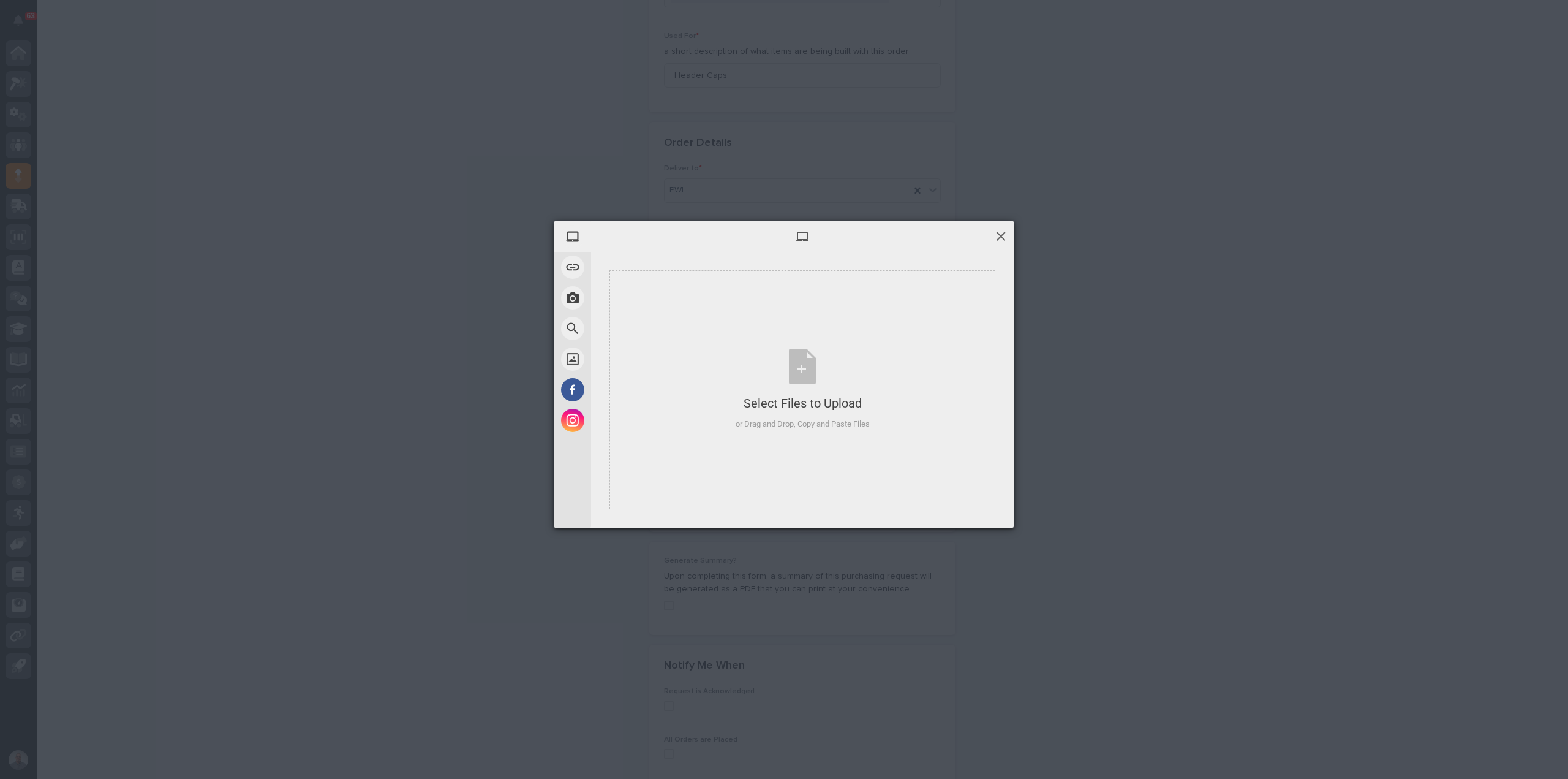
click at [999, 237] on span at bounding box center [1001, 236] width 14 height 14
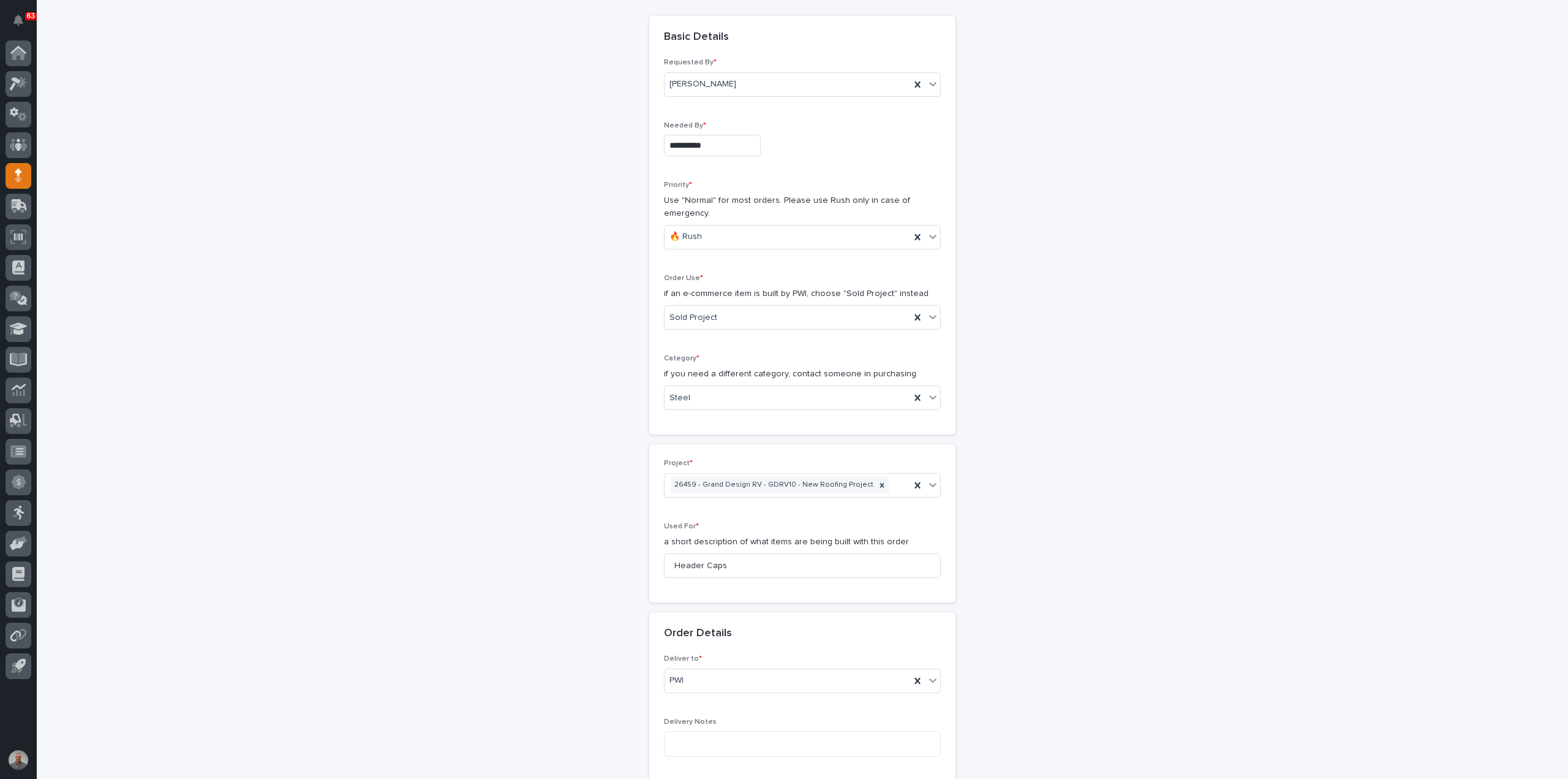
scroll to position [0, 0]
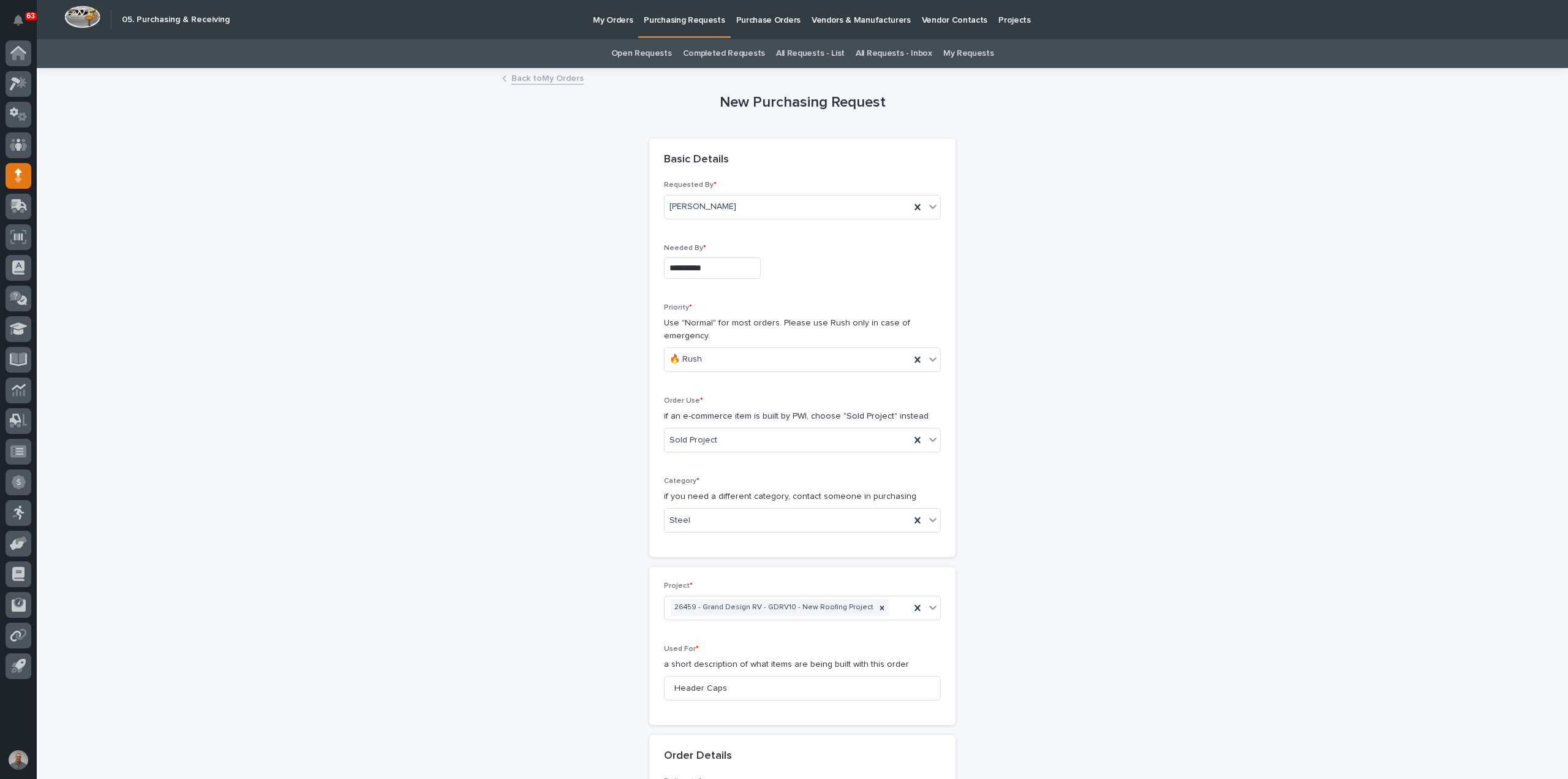
click at [535, 80] on link "Back to My Orders" at bounding box center [547, 77] width 72 height 14
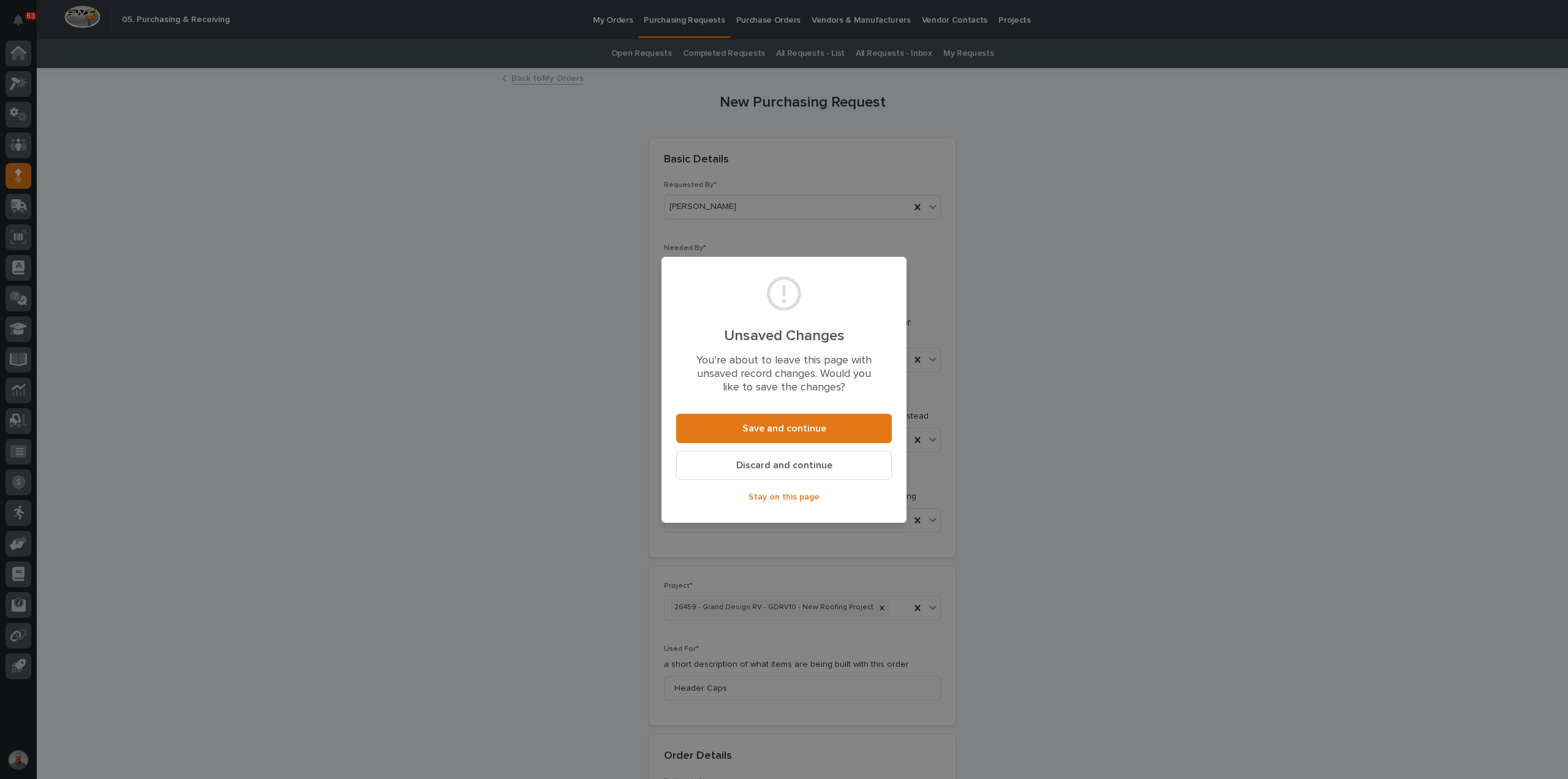
click at [796, 471] on button "Discard and continue" at bounding box center [783, 464] width 216 height 29
